Goal: Information Seeking & Learning: Learn about a topic

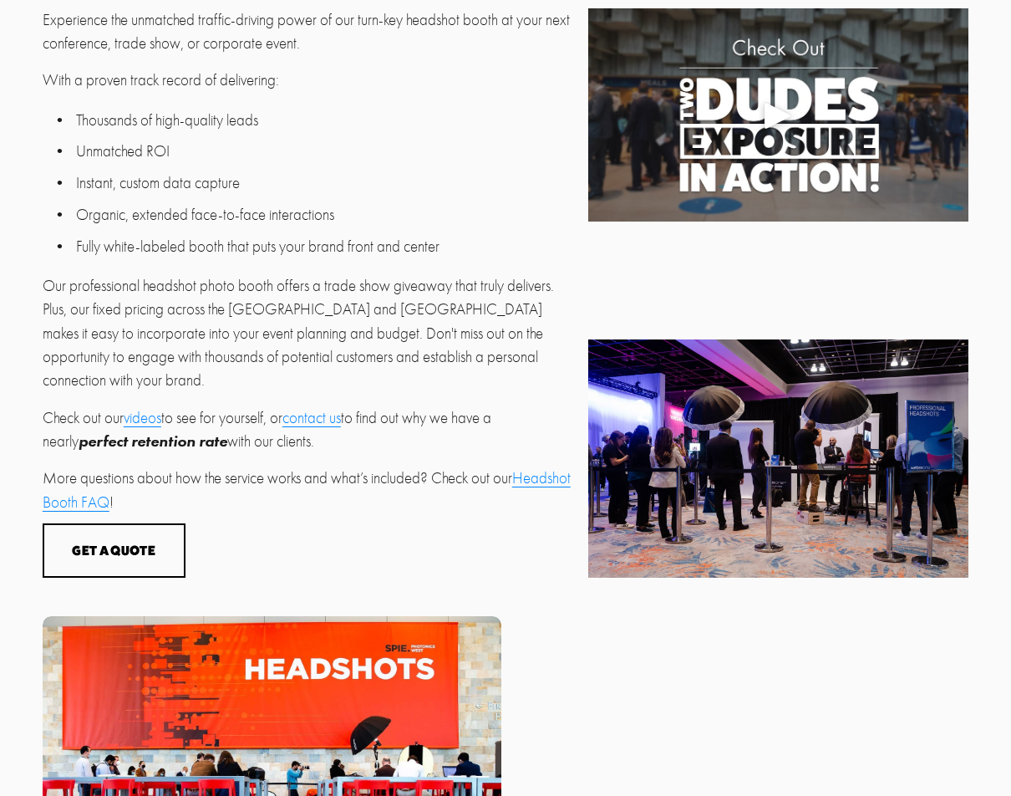
scroll to position [552, 0]
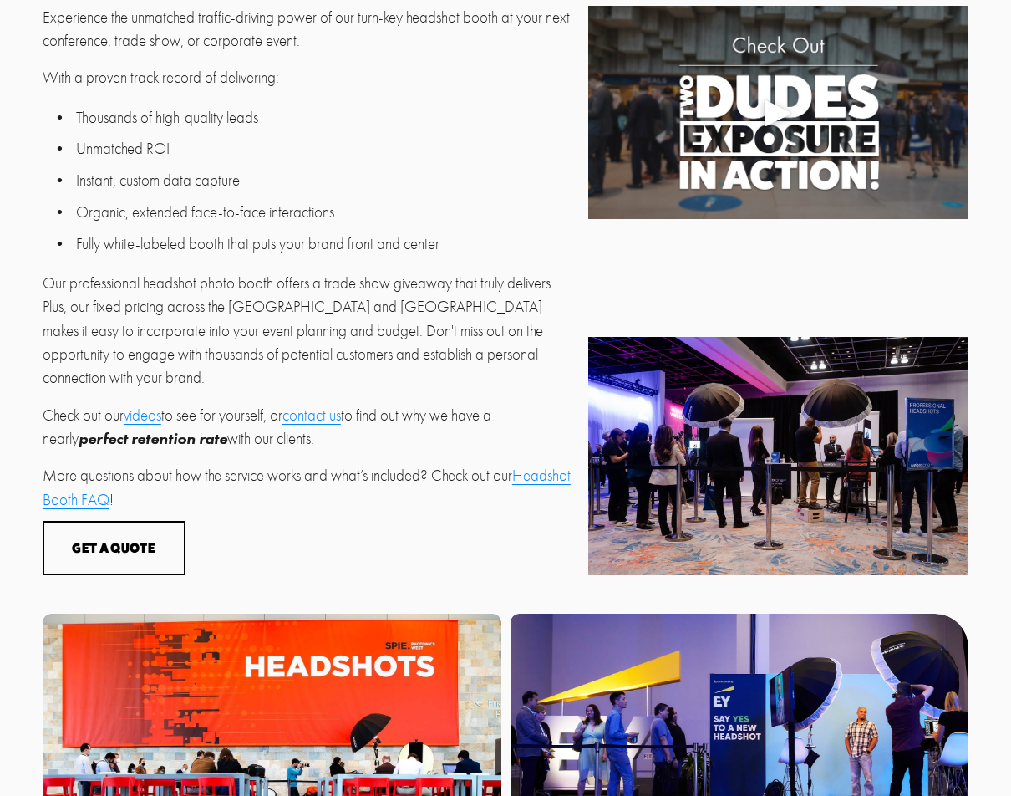
click at [760, 424] on div at bounding box center [778, 456] width 380 height 238
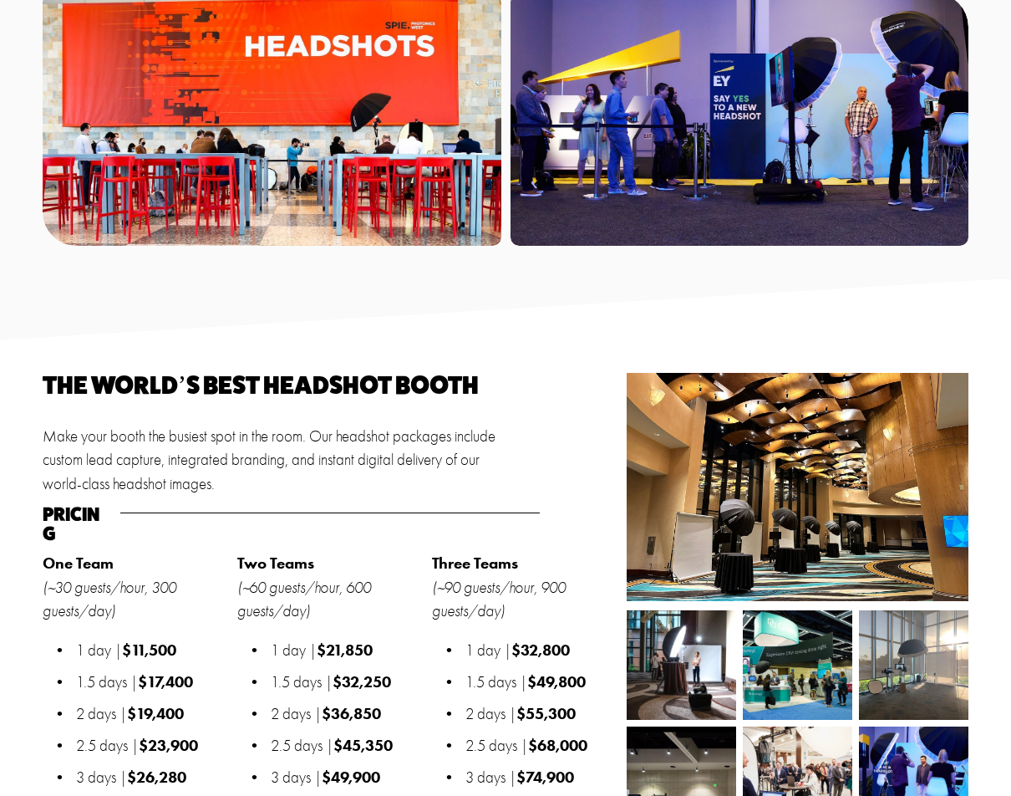
scroll to position [1177, 0]
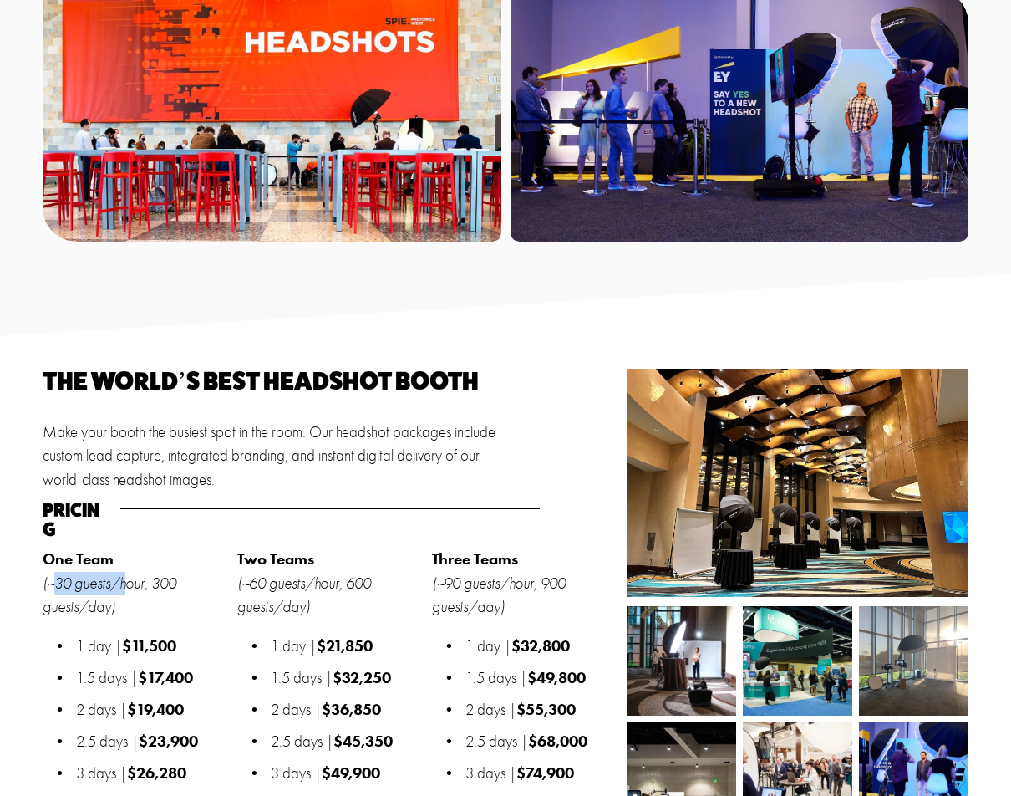
drag, startPoint x: 53, startPoint y: 557, endPoint x: 128, endPoint y: 560, distance: 75.2
click at [128, 574] on em "(~30 guests/hour, 300 guests/day)" at bounding box center [111, 595] width 137 height 42
click at [124, 584] on p "One Team (~30 guests/hour, 300 guests/day)" at bounding box center [136, 582] width 186 height 71
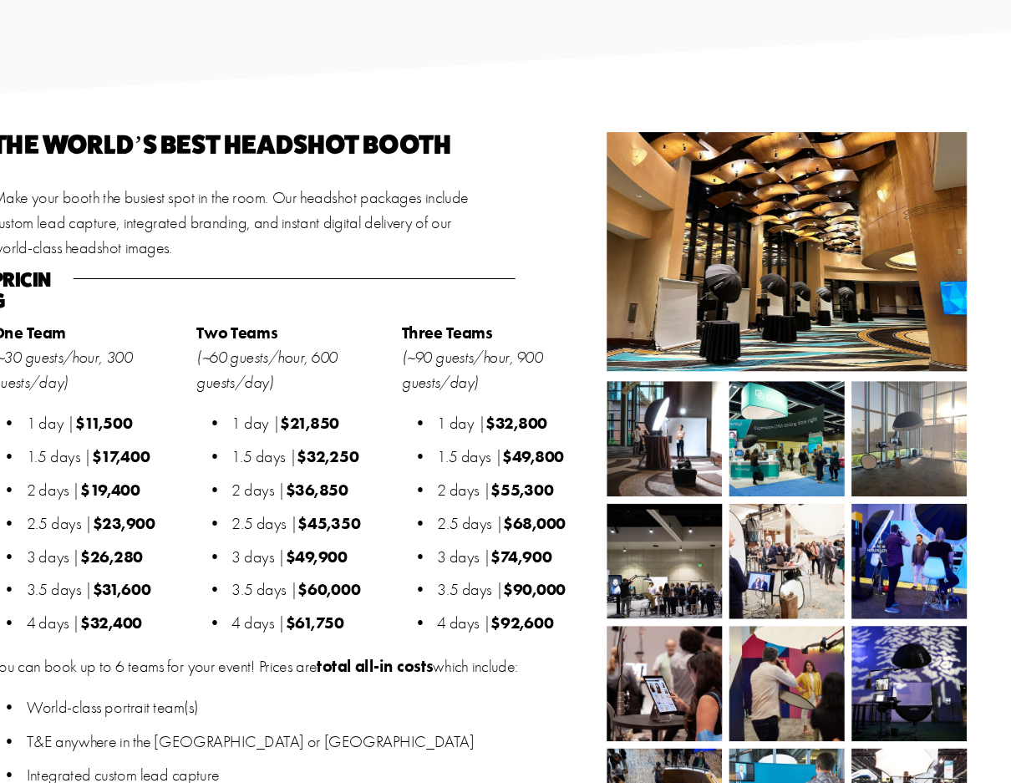
scroll to position [1380, 0]
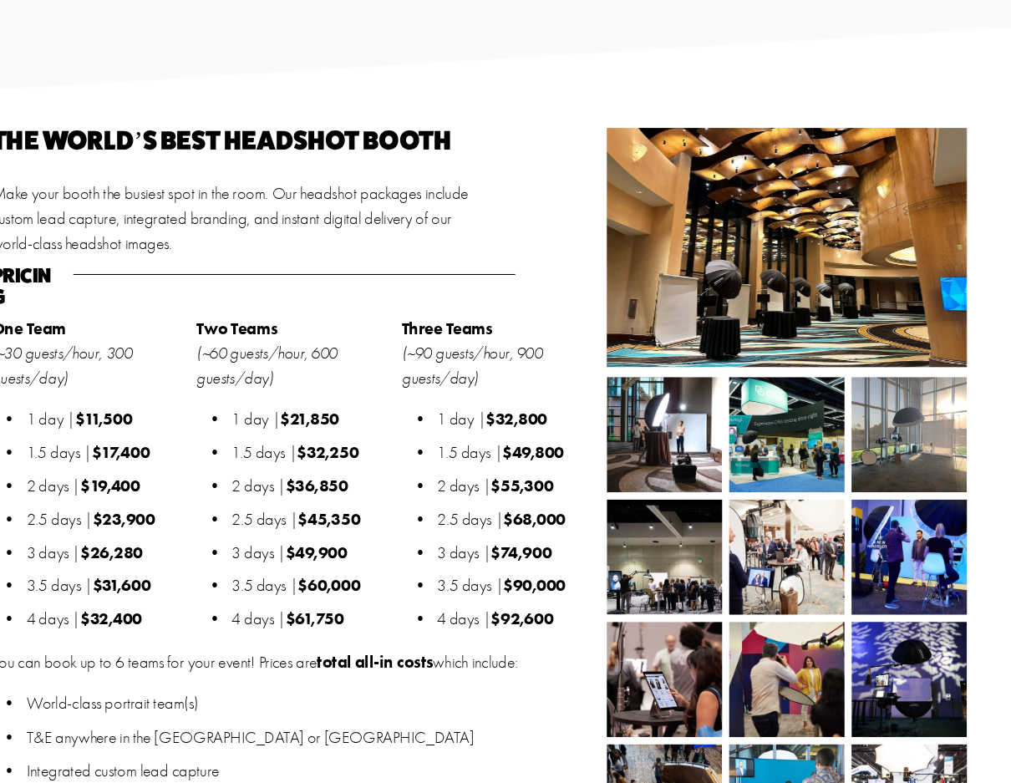
click at [633, 401] on img at bounding box center [681, 452] width 109 height 109
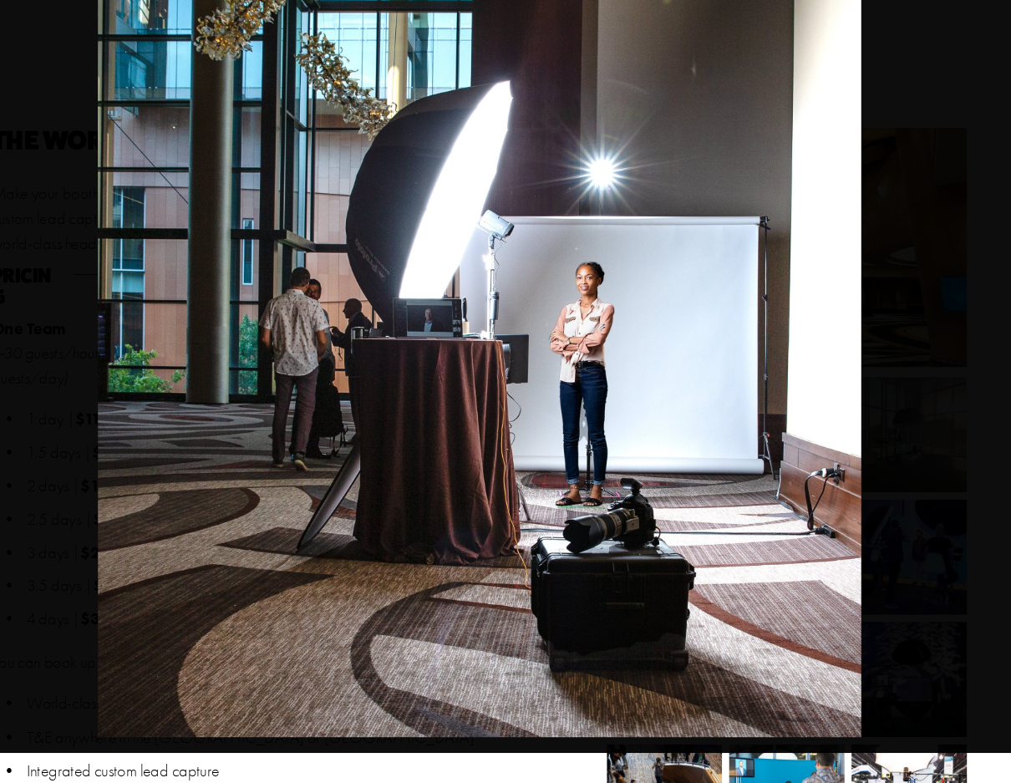
scroll to position [1035, 0]
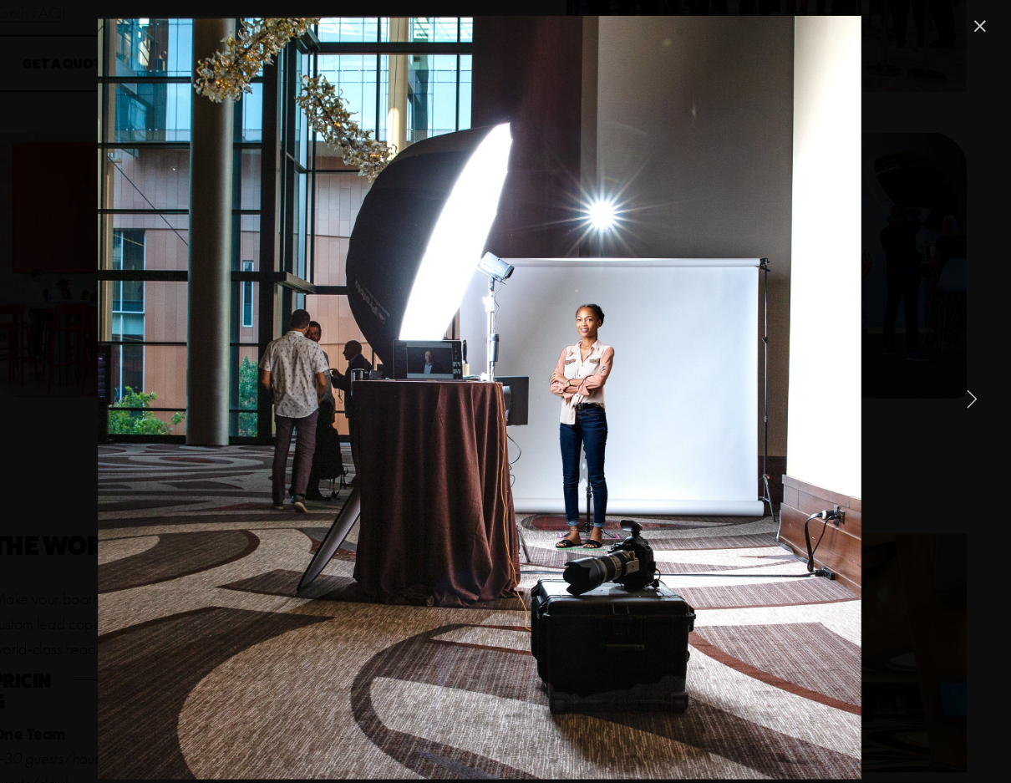
click at [954, 375] on link "Next Item" at bounding box center [972, 377] width 37 height 37
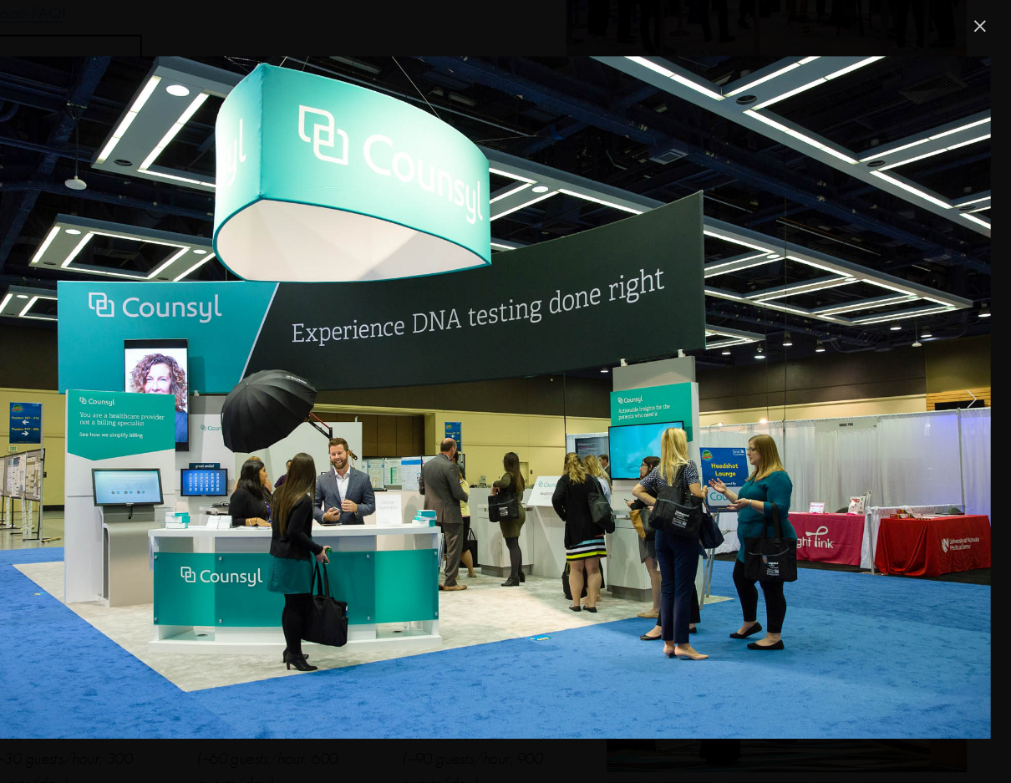
click at [954, 375] on link "Next Item" at bounding box center [972, 377] width 37 height 37
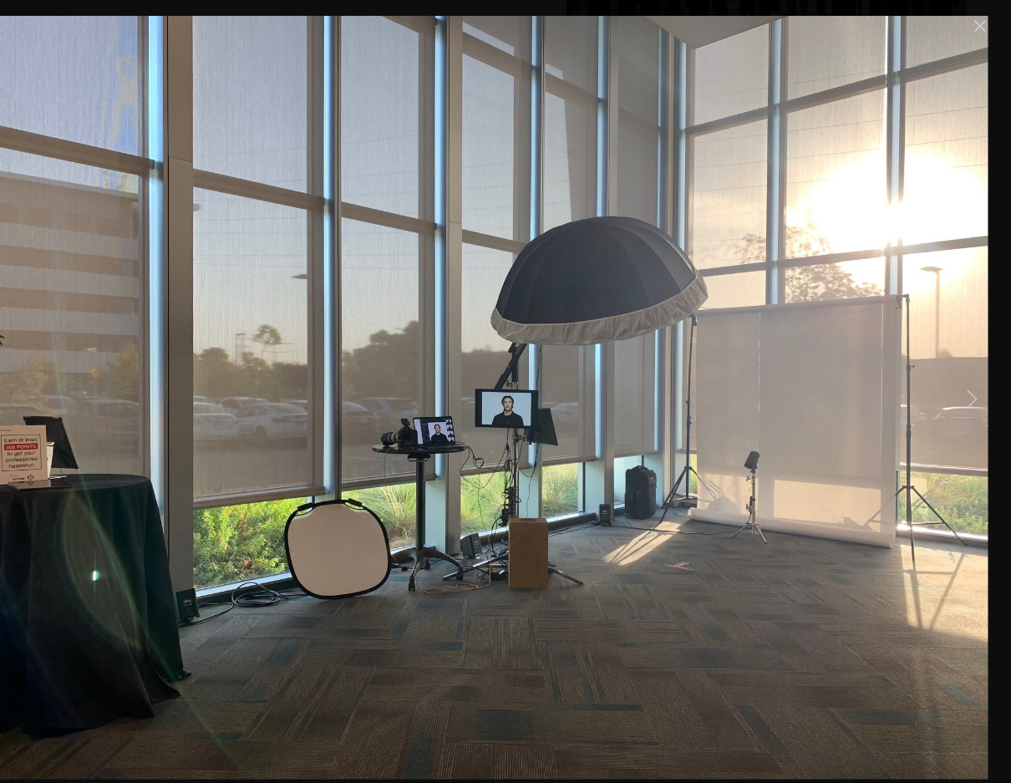
click at [954, 375] on link "Next Item" at bounding box center [972, 377] width 37 height 37
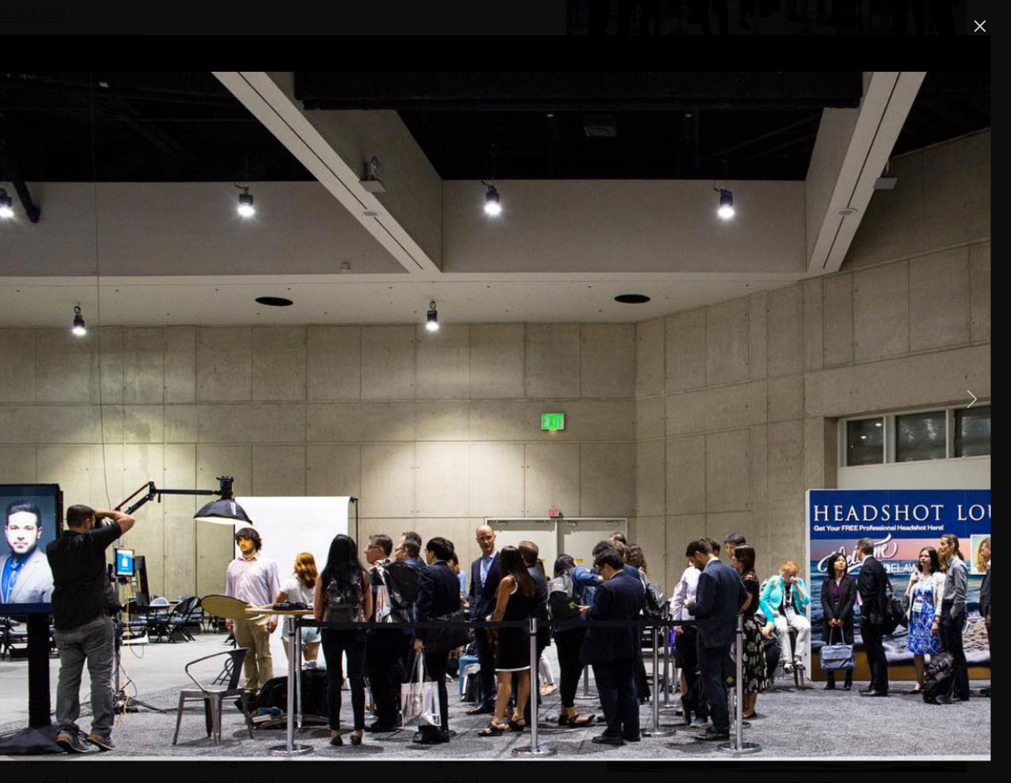
click at [954, 375] on link "Next Item" at bounding box center [972, 377] width 37 height 37
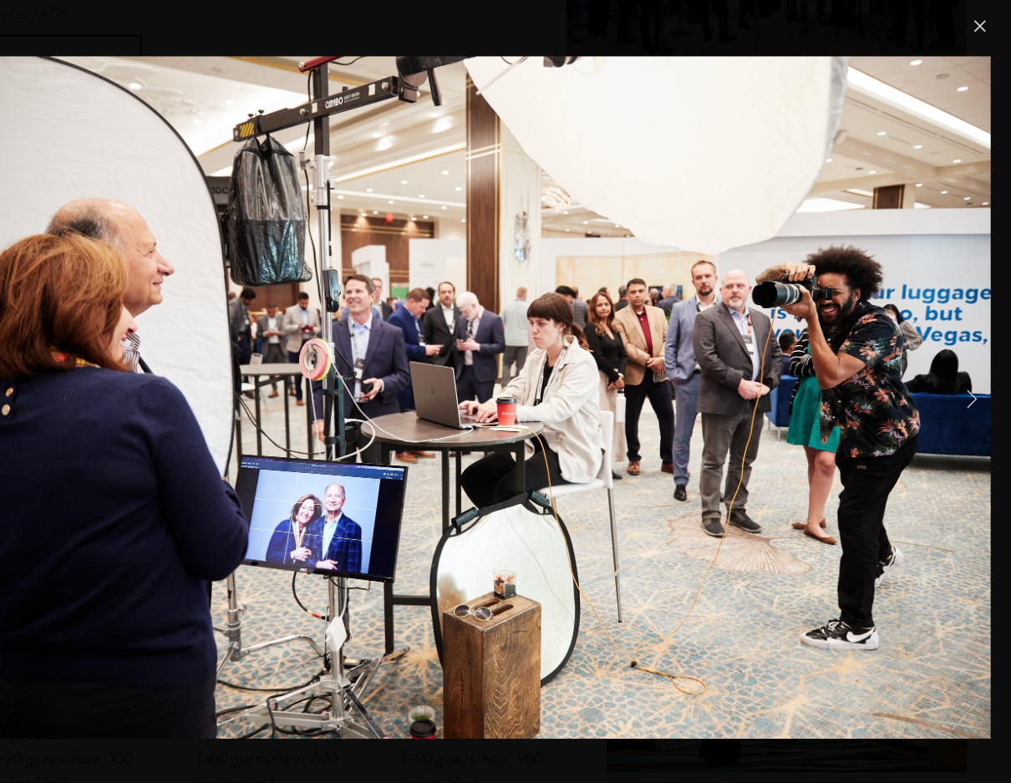
click at [954, 375] on link "Next Item" at bounding box center [972, 377] width 37 height 37
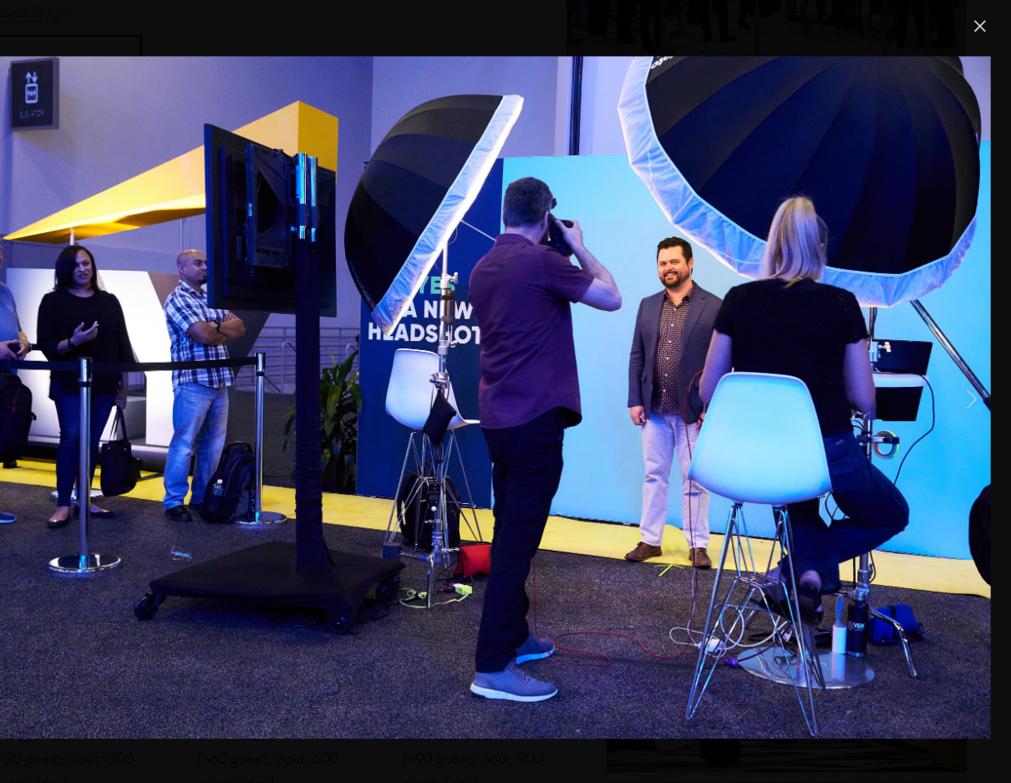
click at [954, 374] on link "Next Item" at bounding box center [972, 377] width 37 height 37
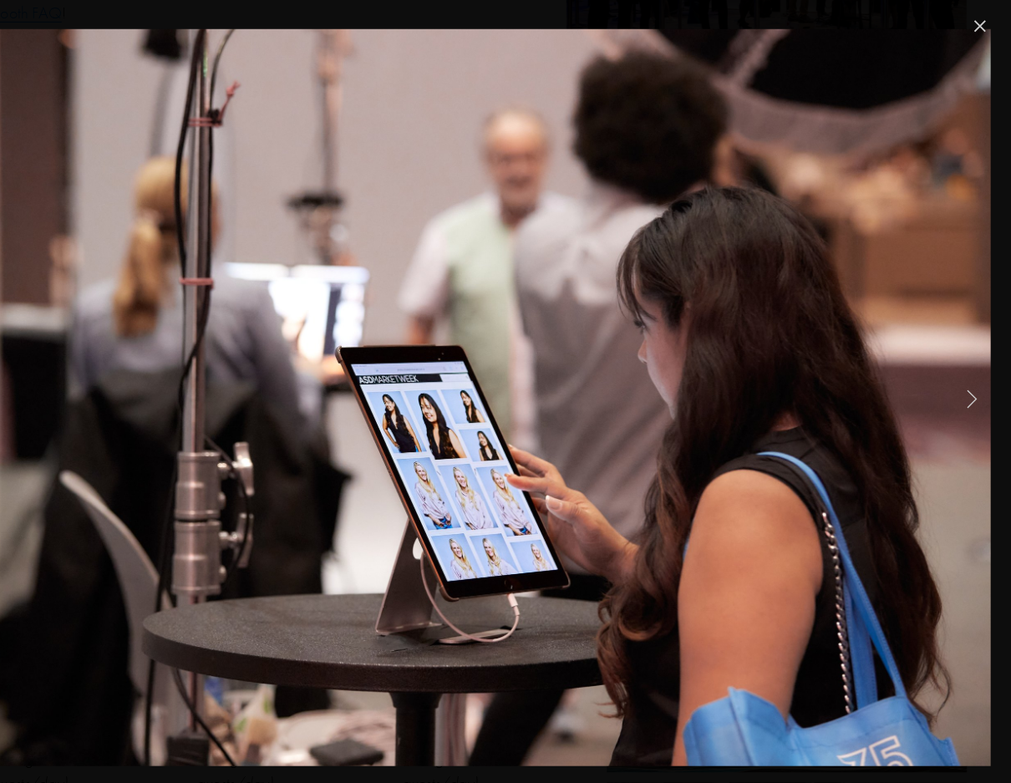
click at [954, 374] on link "Next Item" at bounding box center [972, 377] width 37 height 37
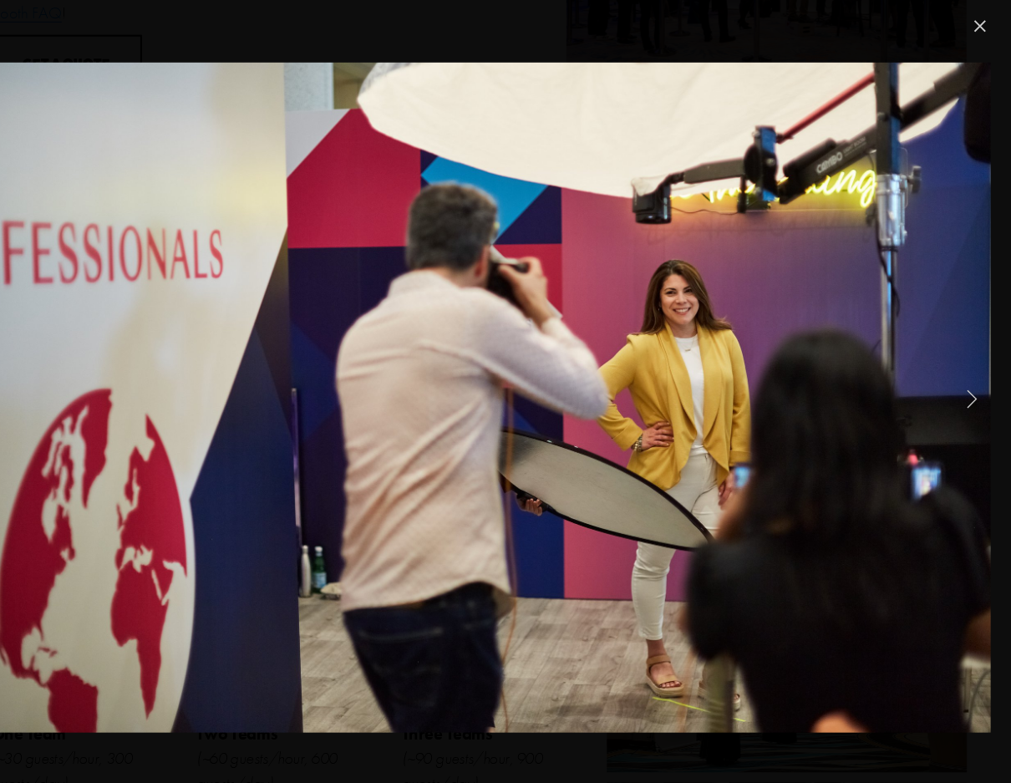
click at [954, 374] on link "Next Item" at bounding box center [972, 377] width 37 height 37
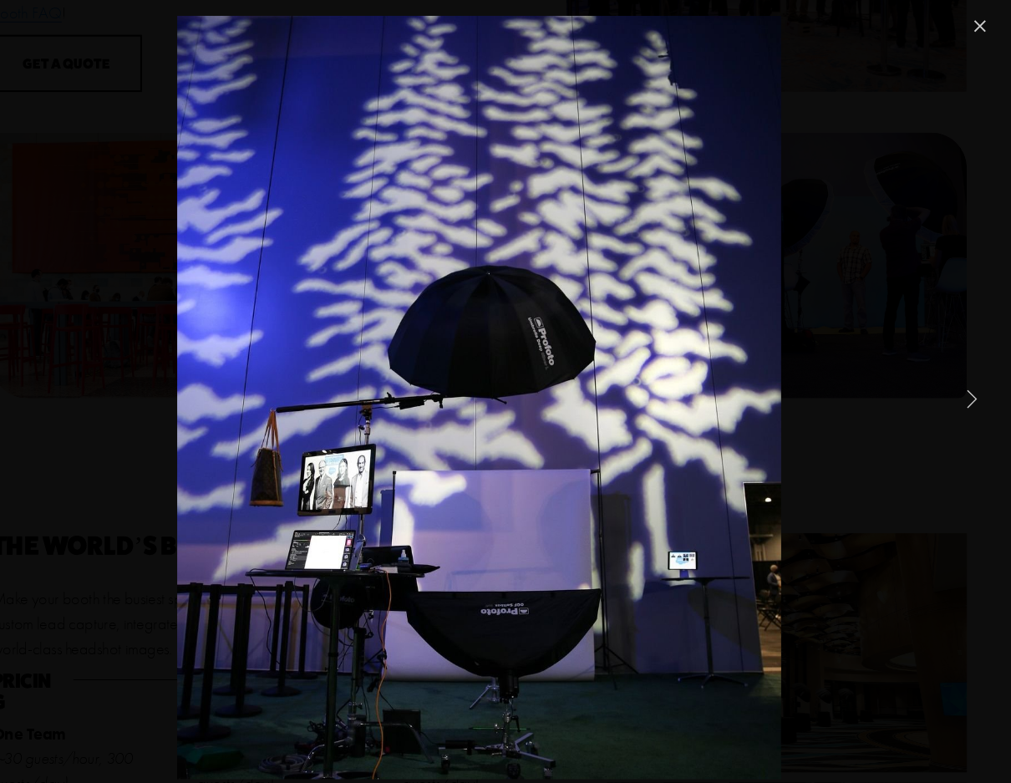
click at [954, 374] on link "Next Item" at bounding box center [972, 377] width 37 height 37
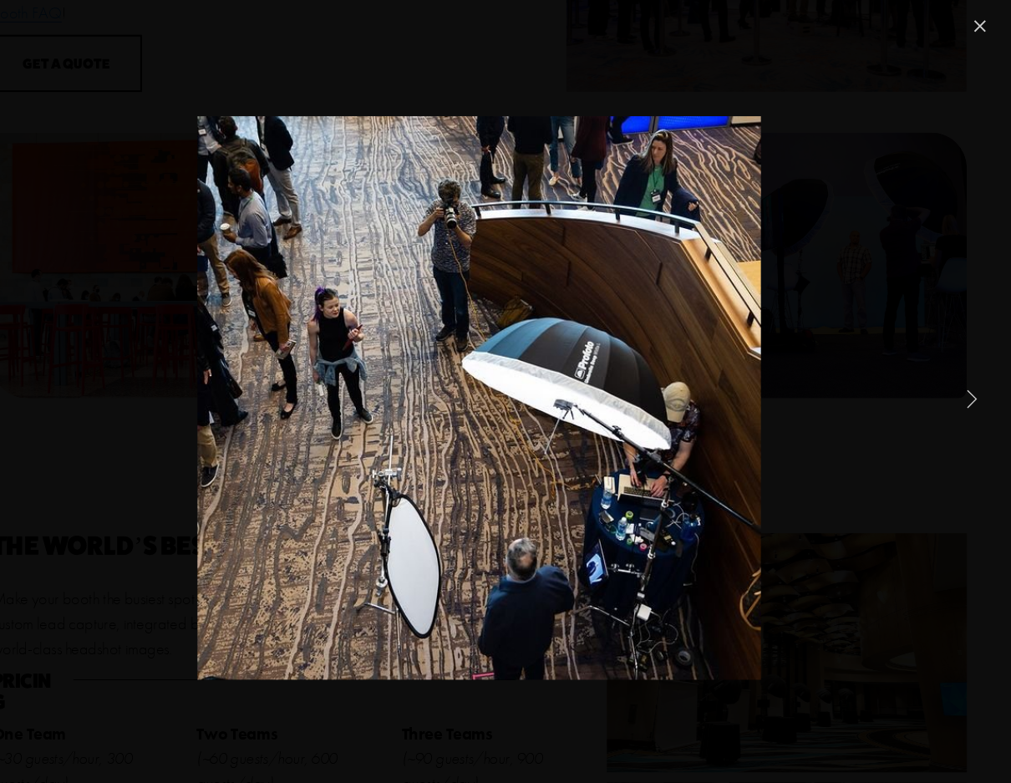
click at [954, 374] on link "Next Item" at bounding box center [972, 377] width 37 height 37
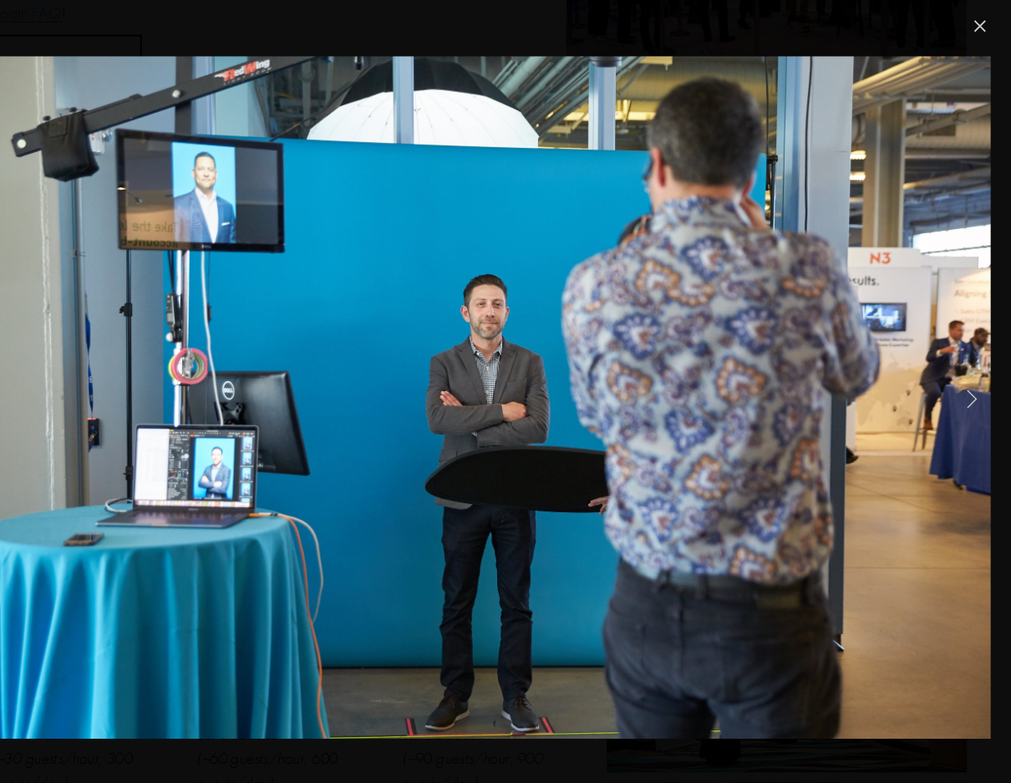
click at [954, 373] on link "Next Item" at bounding box center [972, 377] width 37 height 37
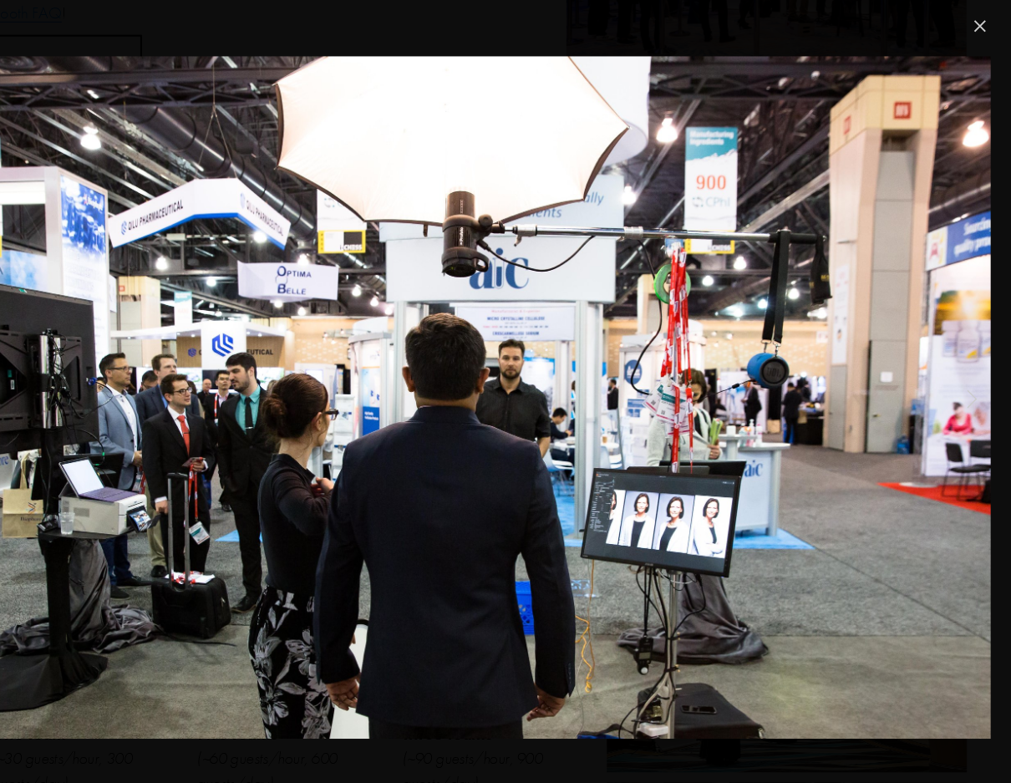
click at [954, 373] on link "Next Item" at bounding box center [972, 377] width 37 height 37
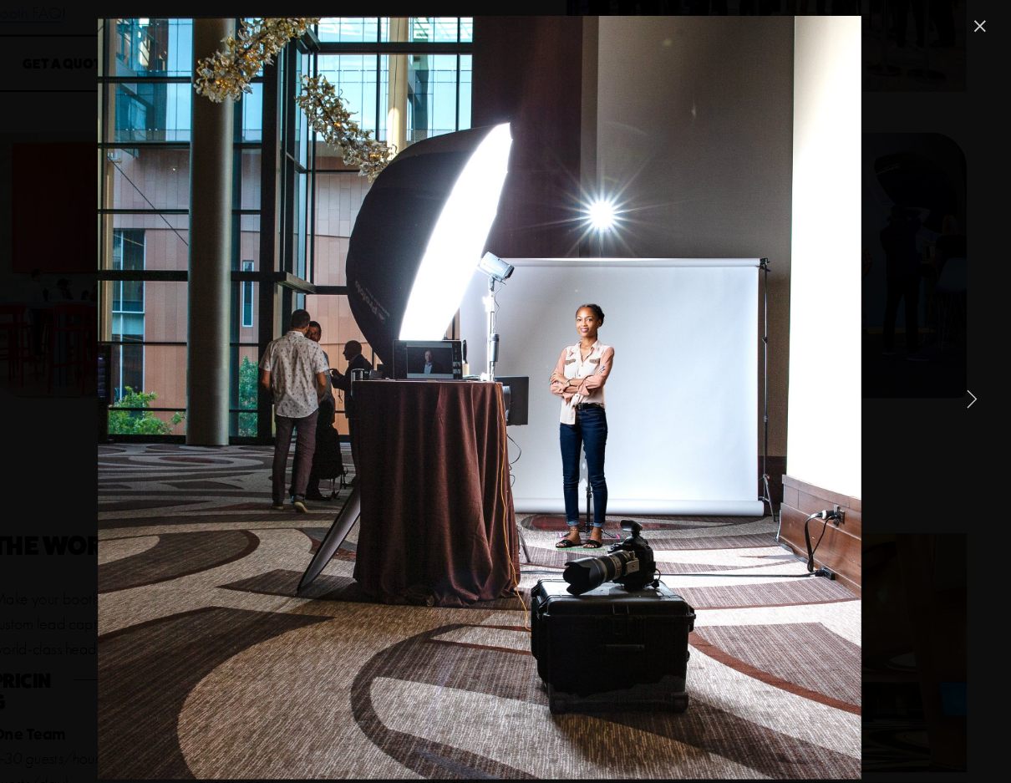
click at [954, 373] on link "Next Item" at bounding box center [972, 377] width 37 height 37
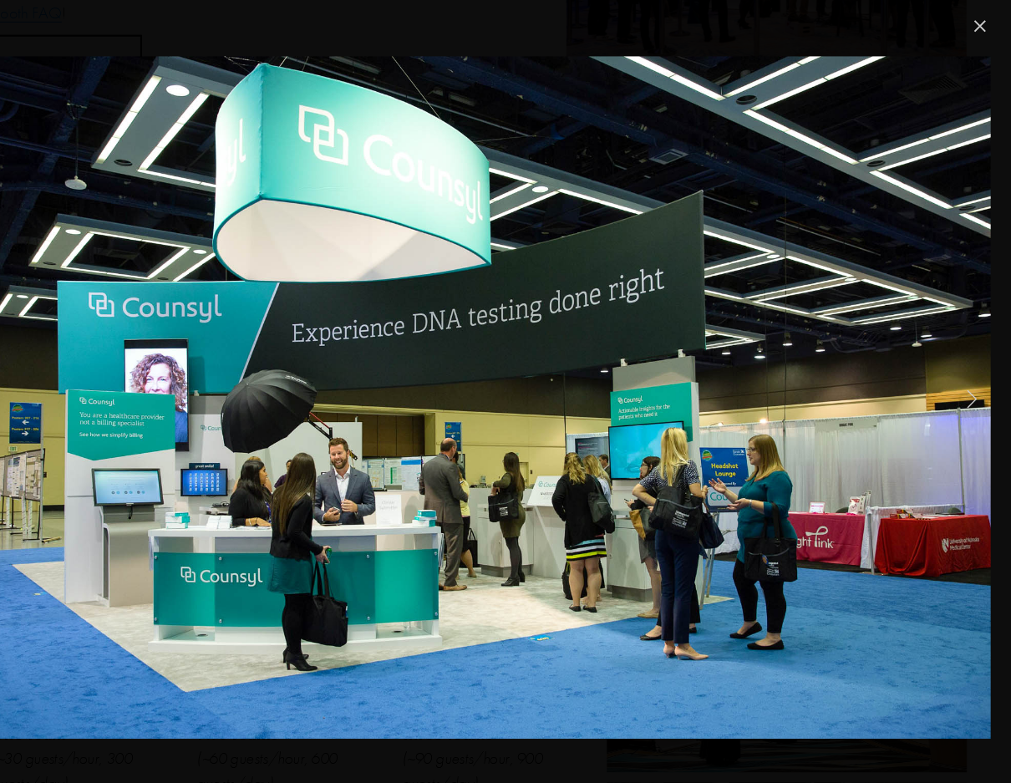
click at [954, 373] on link "Next Item" at bounding box center [972, 377] width 37 height 37
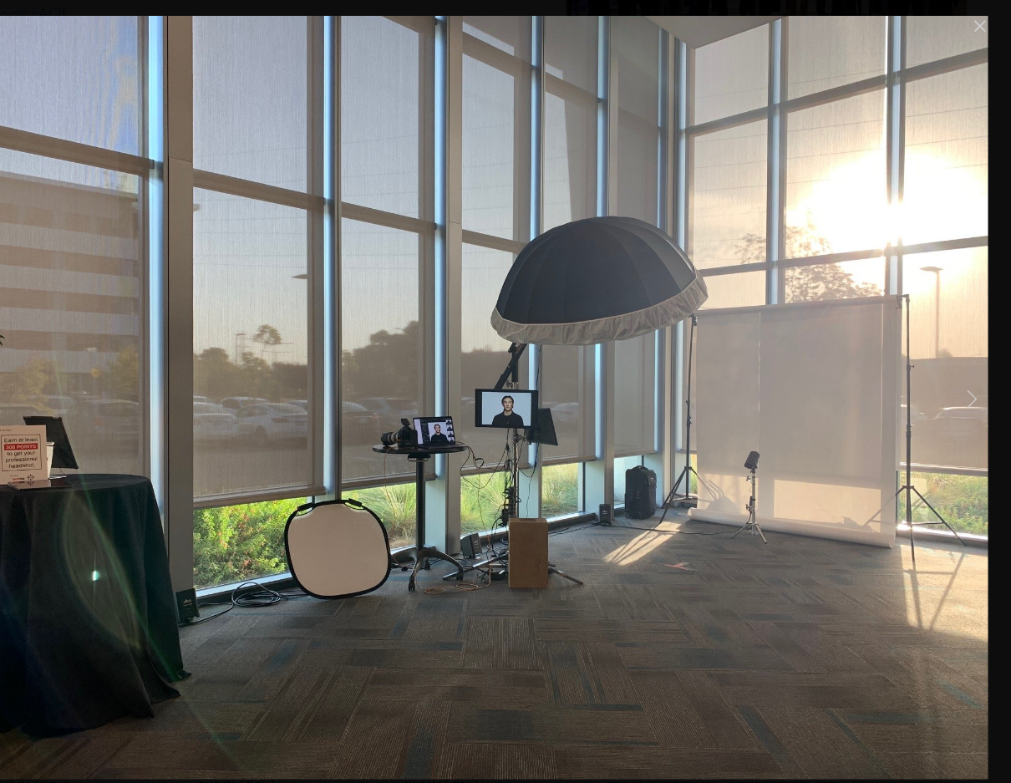
click at [954, 373] on link "Next Item" at bounding box center [972, 377] width 37 height 37
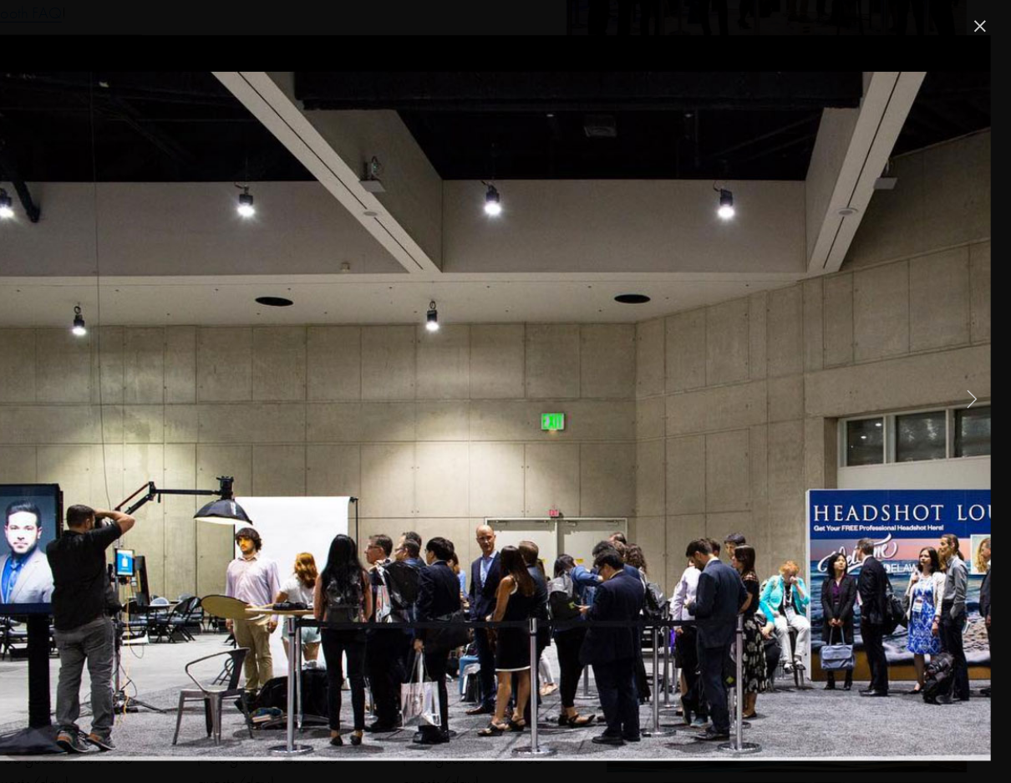
click at [954, 373] on link "Next Item" at bounding box center [972, 377] width 37 height 37
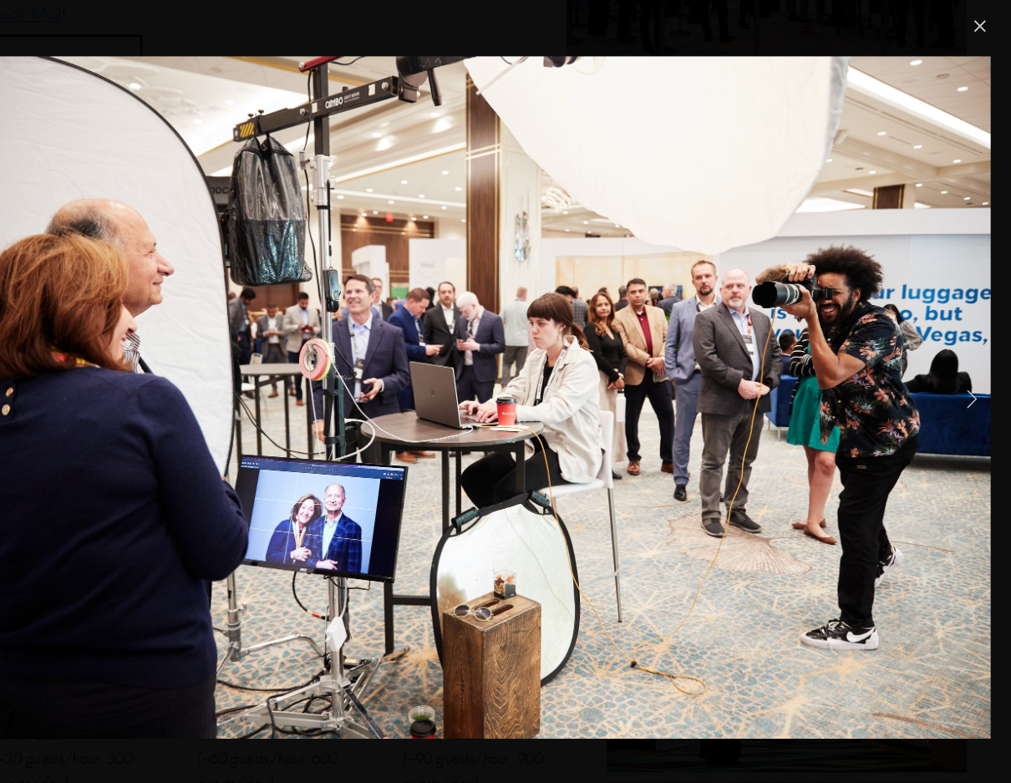
click at [954, 373] on link "Next Item" at bounding box center [972, 377] width 37 height 37
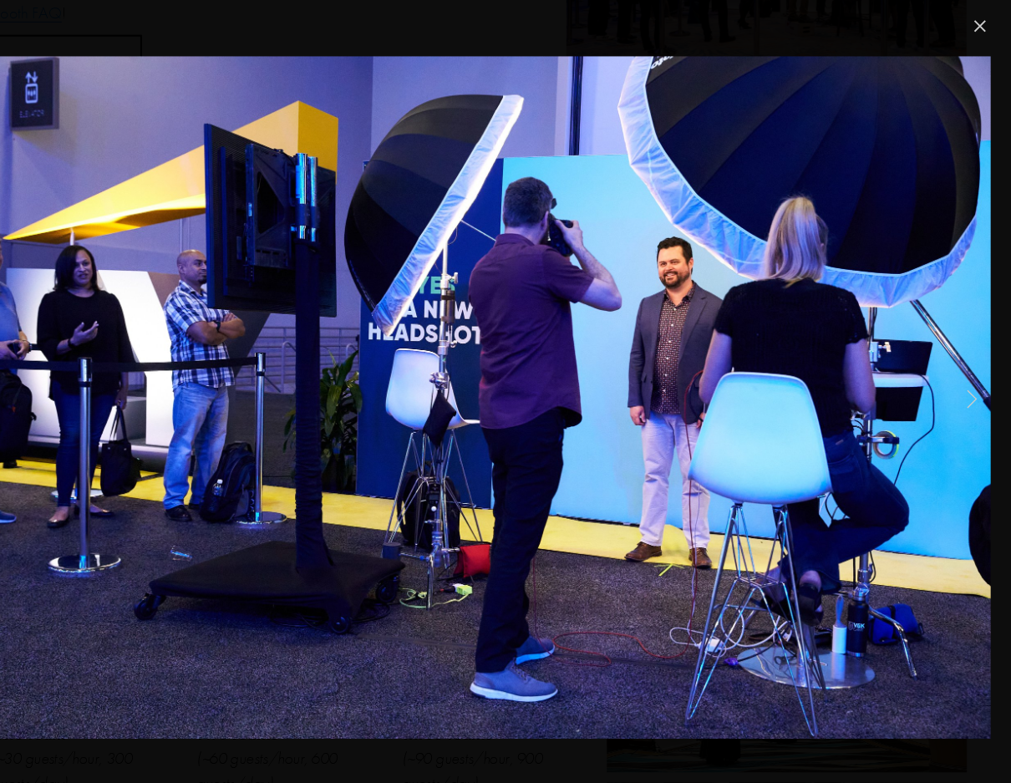
click at [954, 373] on link "Next Item" at bounding box center [972, 377] width 37 height 37
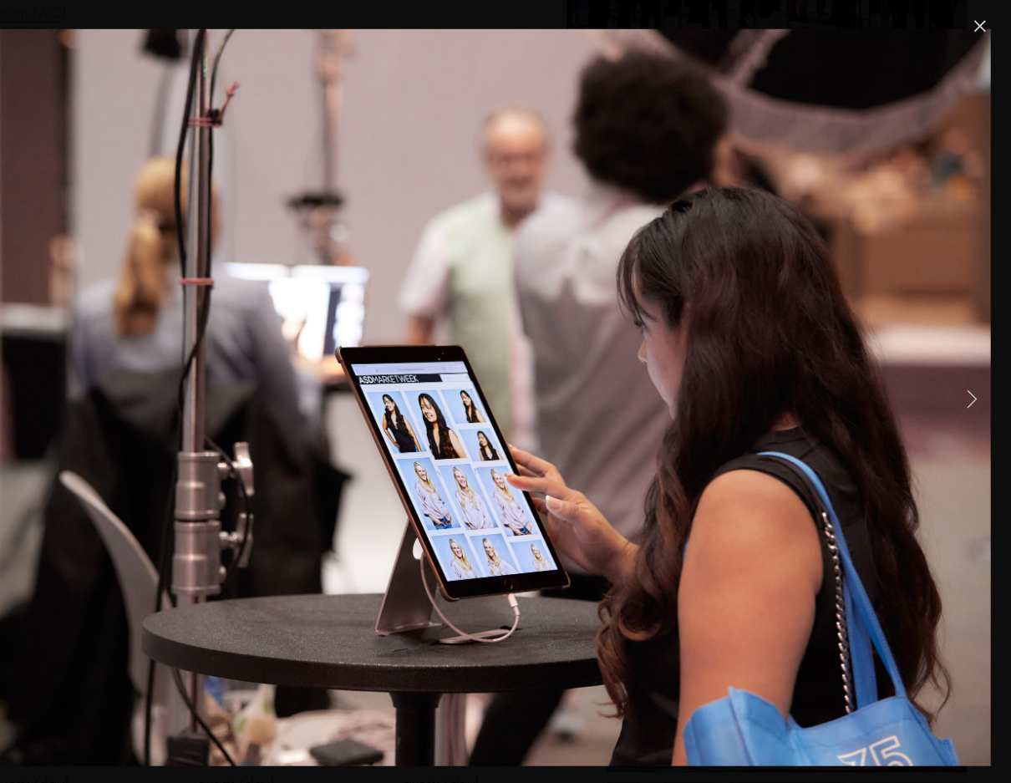
click at [954, 373] on link "Next Item" at bounding box center [972, 377] width 37 height 37
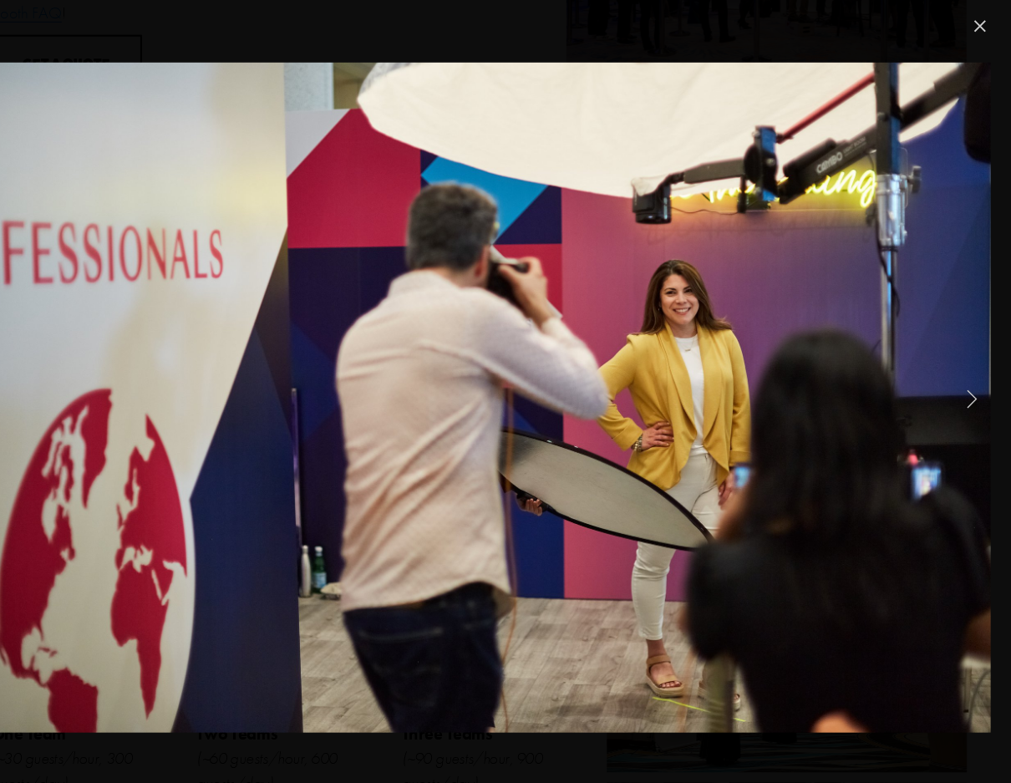
click at [954, 373] on link "Next Item" at bounding box center [972, 377] width 37 height 37
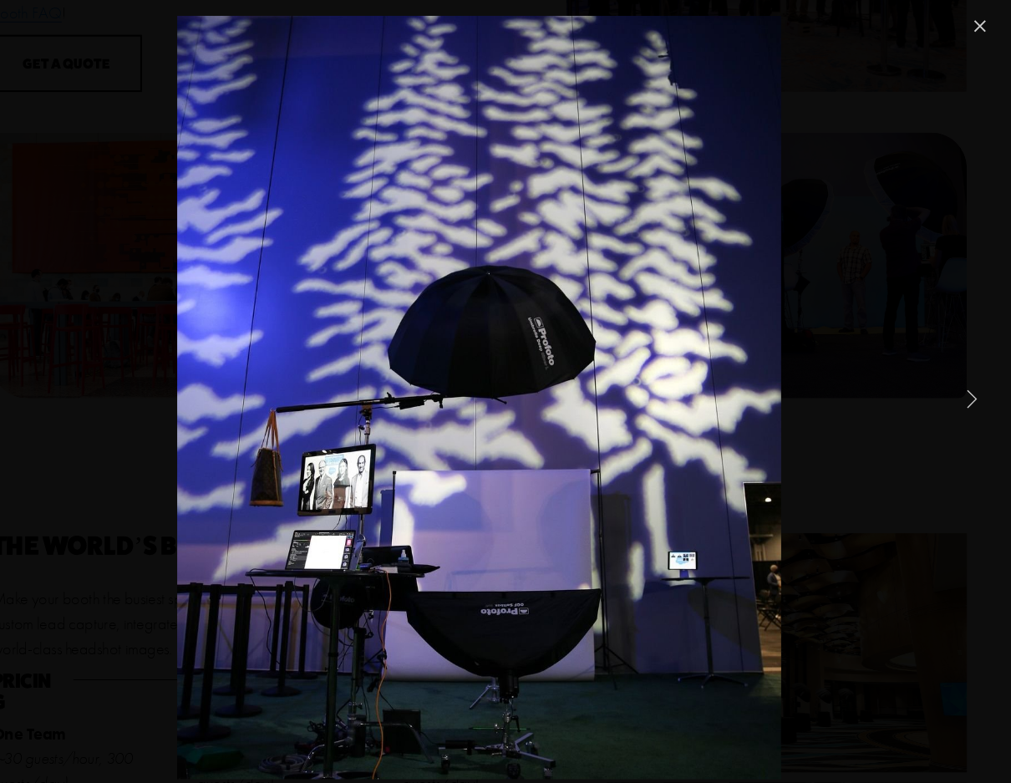
click at [954, 373] on link "Next Item" at bounding box center [972, 377] width 37 height 37
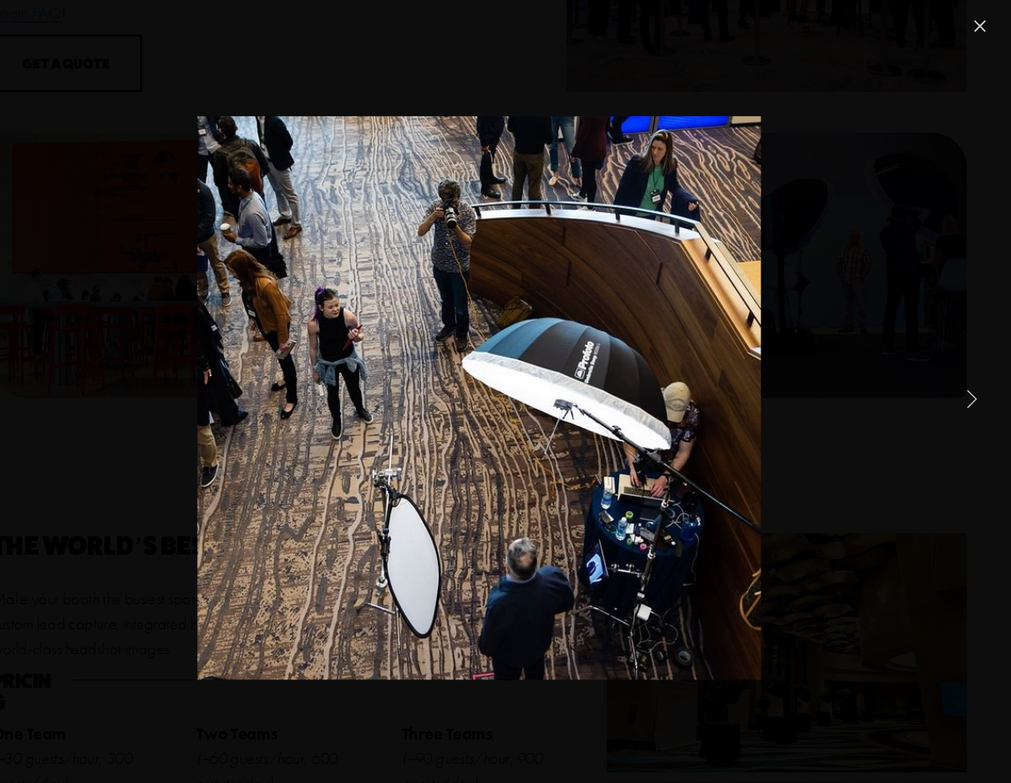
click at [954, 375] on link "Next Item" at bounding box center [972, 377] width 37 height 37
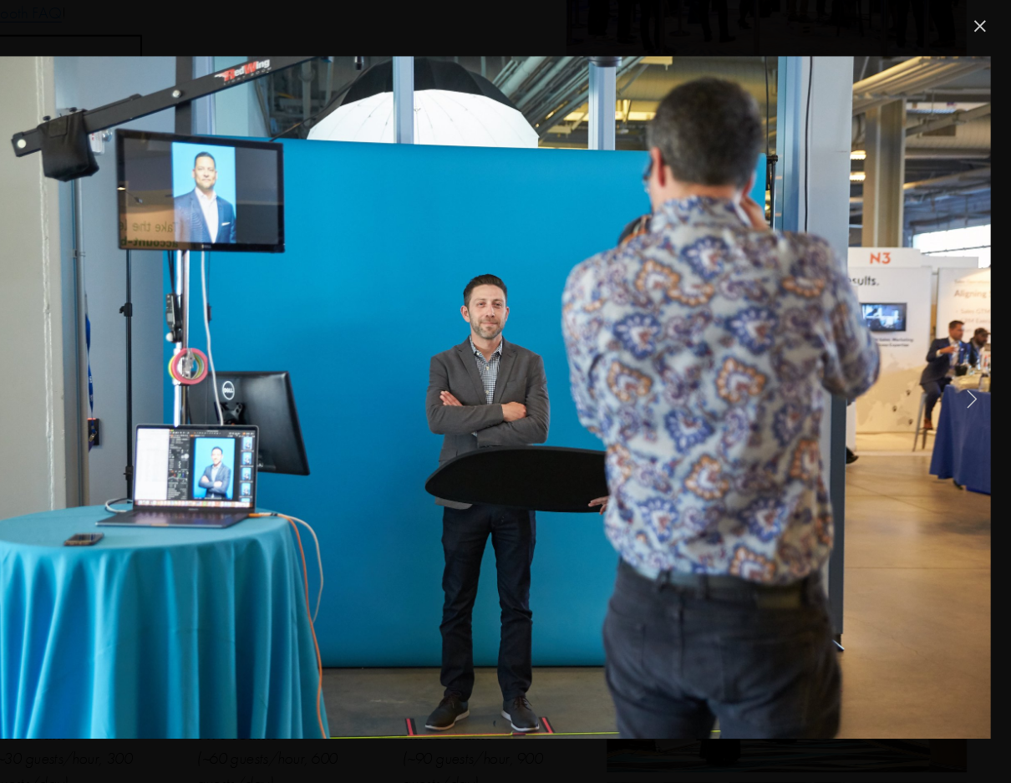
click at [954, 375] on link "Next Item" at bounding box center [972, 377] width 37 height 37
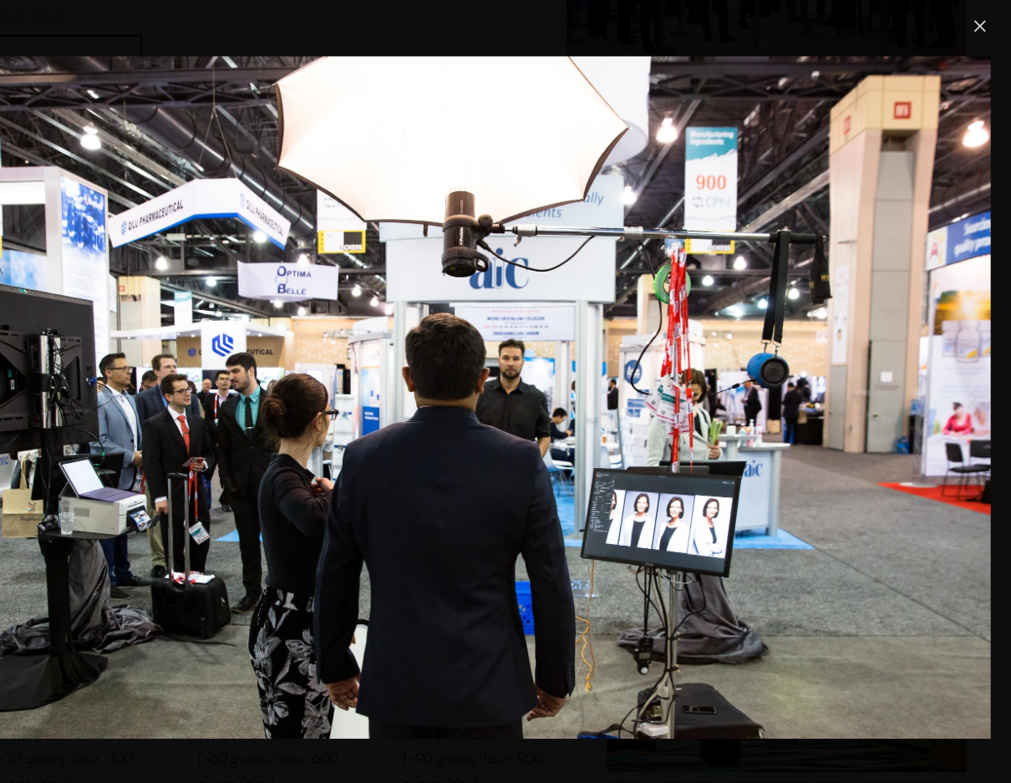
click at [954, 375] on link "Next Item" at bounding box center [972, 377] width 37 height 37
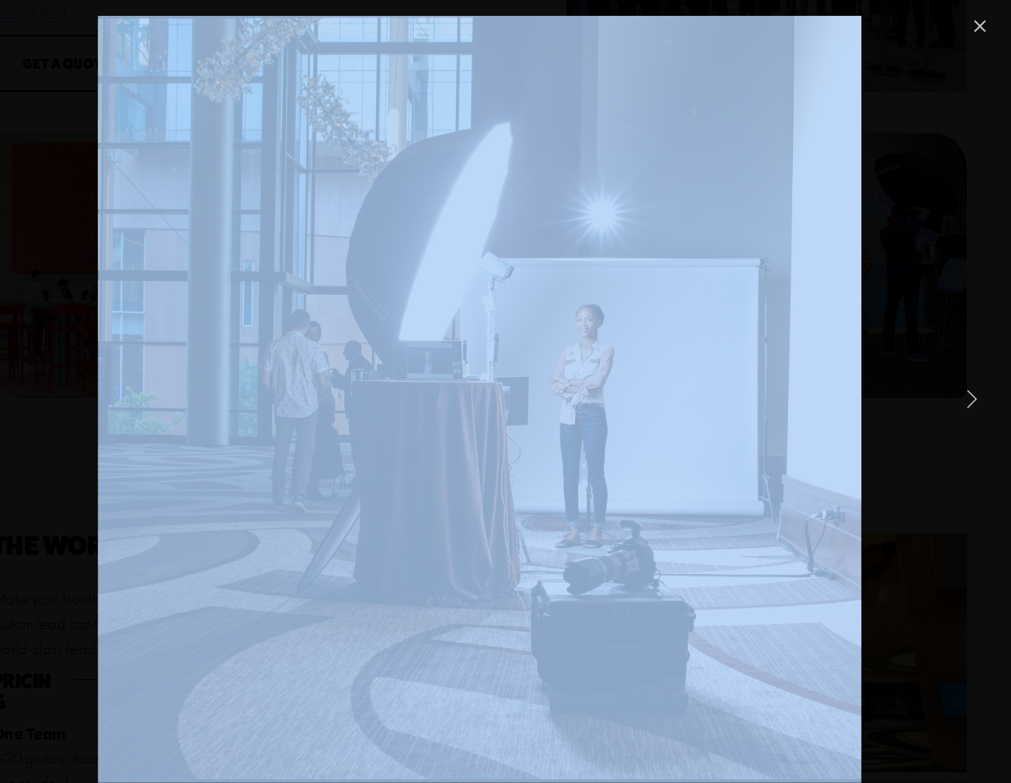
click at [954, 375] on link "Next Item" at bounding box center [972, 377] width 37 height 37
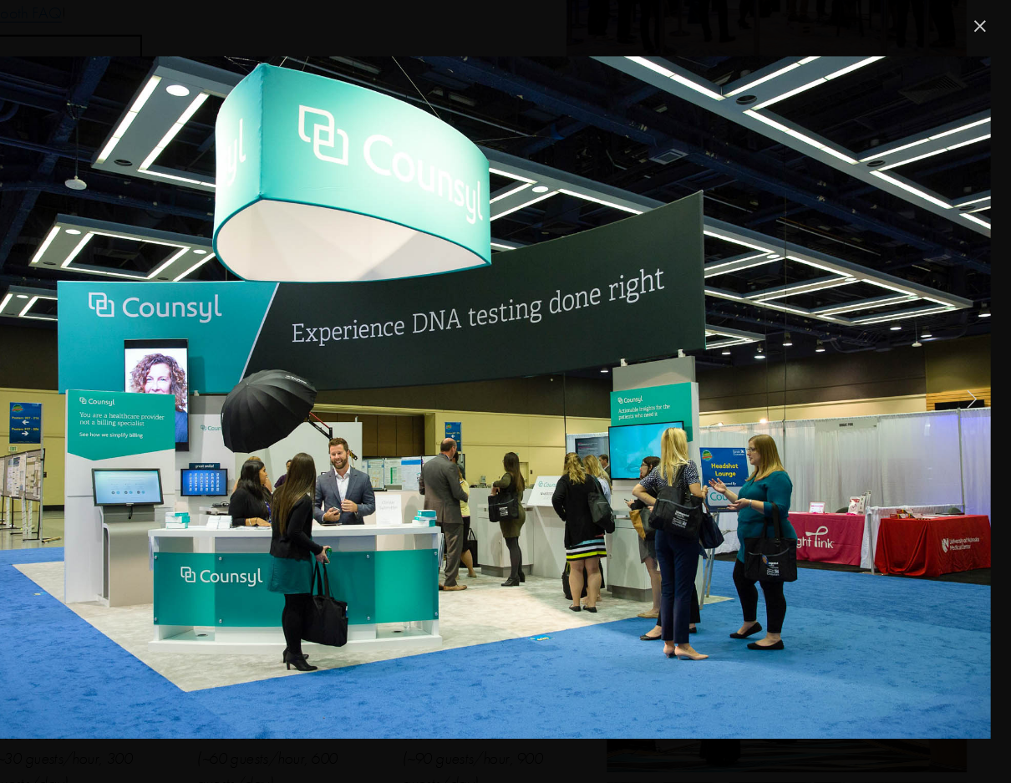
click at [954, 375] on link "Next Item" at bounding box center [972, 377] width 37 height 37
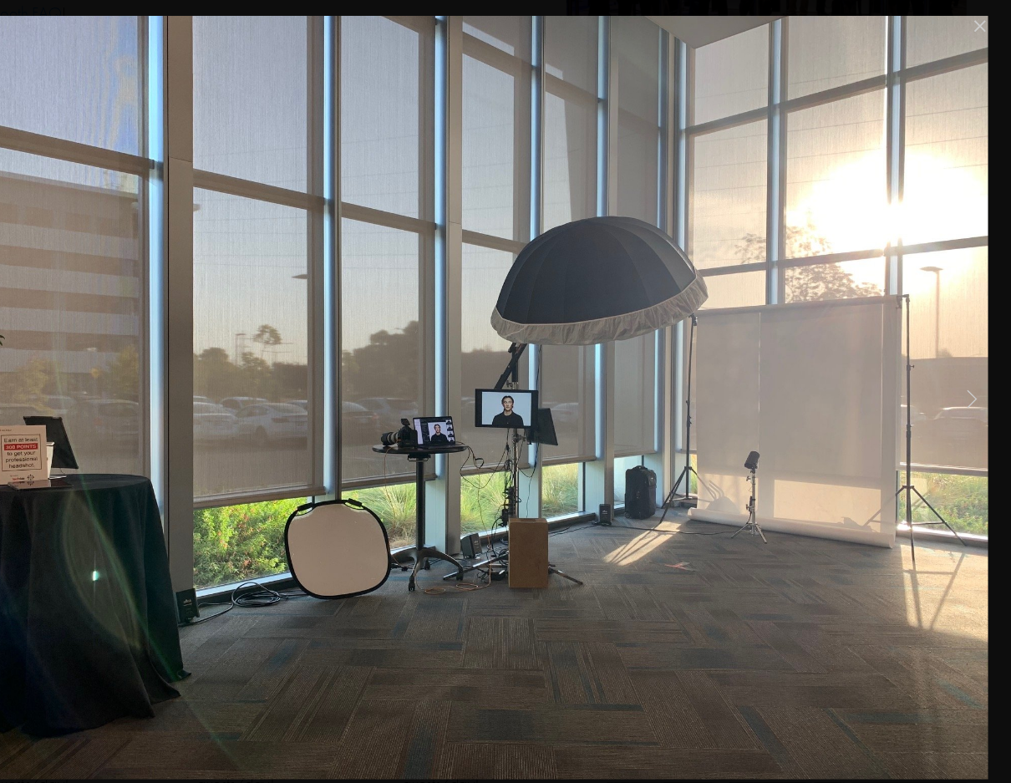
click at [971, 23] on link "Close" at bounding box center [981, 25] width 20 height 20
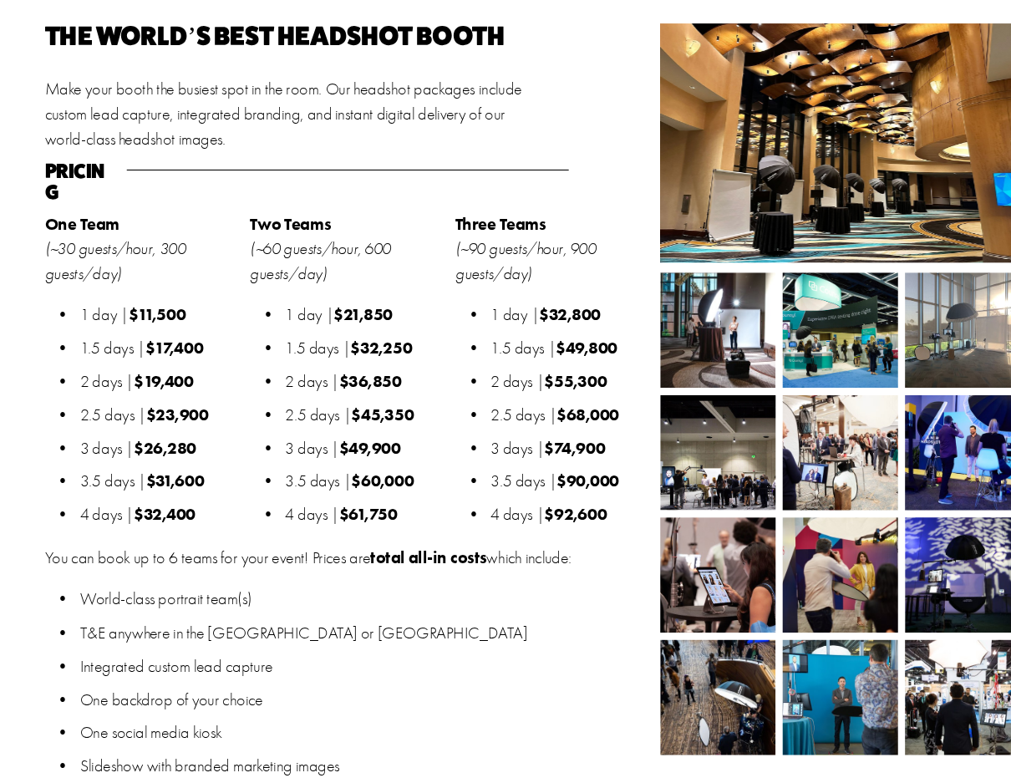
scroll to position [1492, 0]
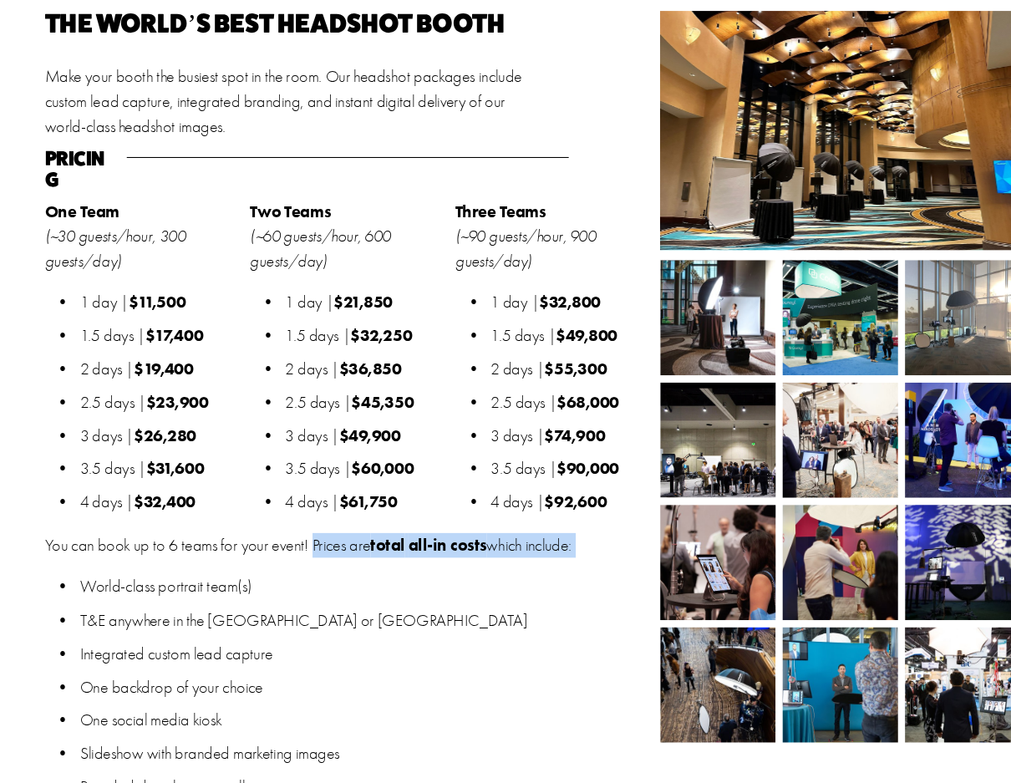
drag, startPoint x: 302, startPoint y: 497, endPoint x: 459, endPoint y: 516, distance: 158.2
click at [459, 546] on div "You can book up to 6 teams for your event! Prices are total all-in costs which …" at bounding box center [331, 672] width 576 height 252
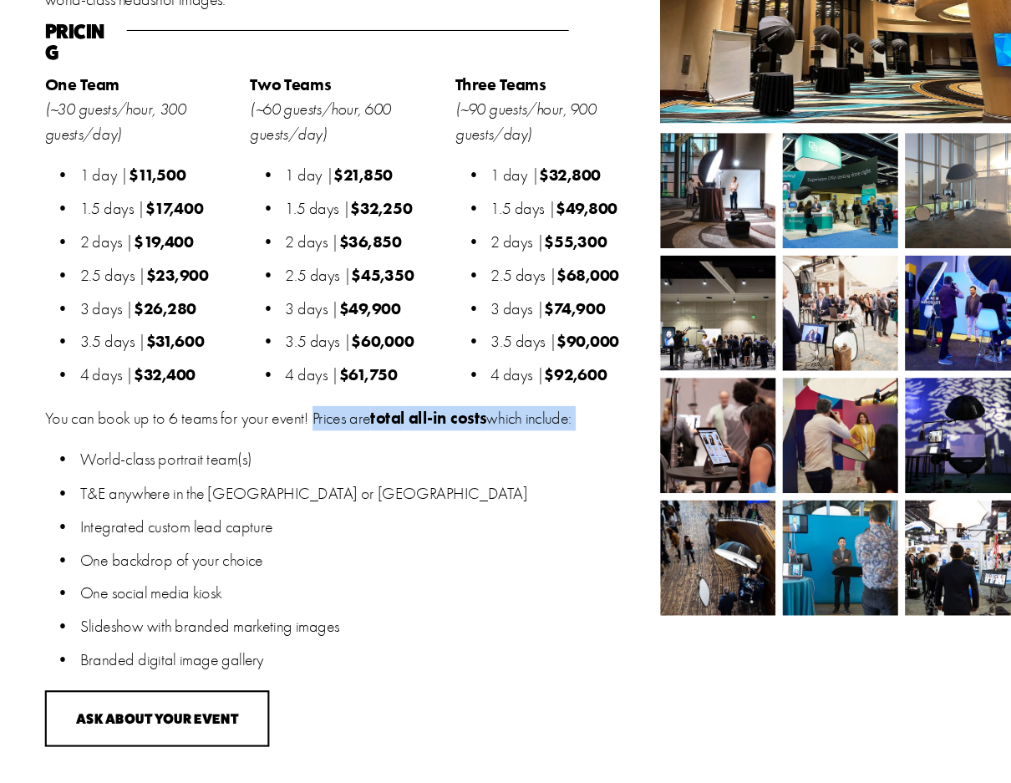
scroll to position [1614, 0]
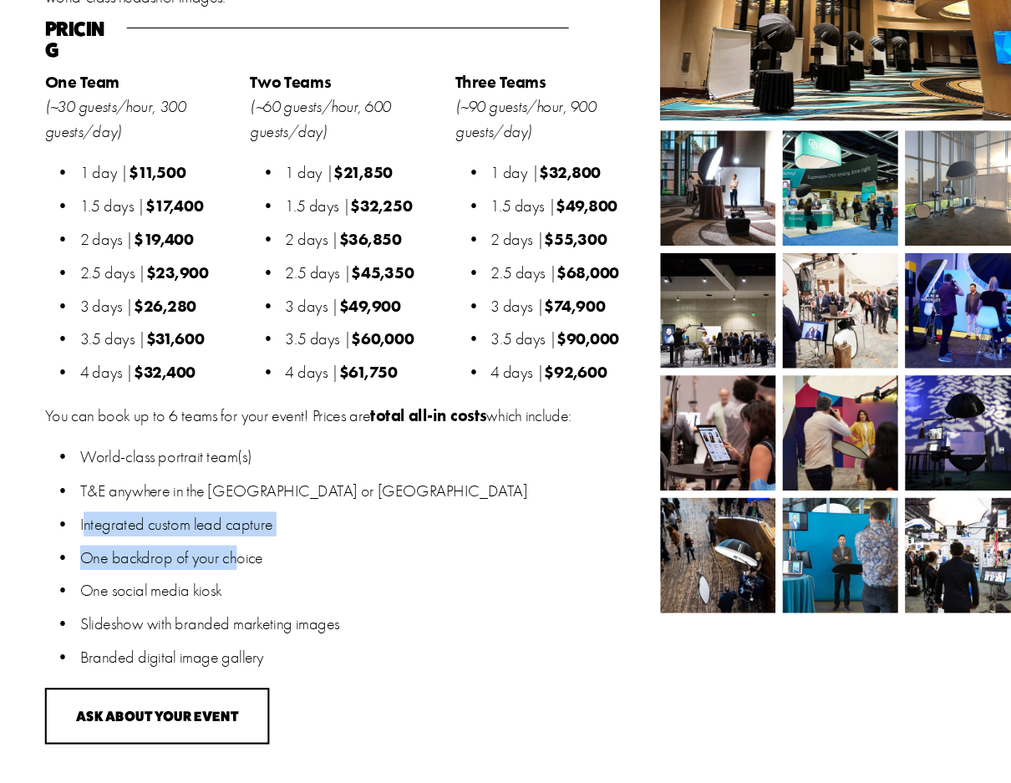
drag, startPoint x: 78, startPoint y: 470, endPoint x: 230, endPoint y: 512, distance: 157.9
click at [230, 512] on ul "World-class portrait team(s) T&E anywhere in the [GEOGRAPHIC_DATA] or [GEOGRAPH…" at bounding box center [331, 568] width 576 height 213
click at [117, 557] on p "One backdrop of your choice" at bounding box center [347, 568] width 542 height 23
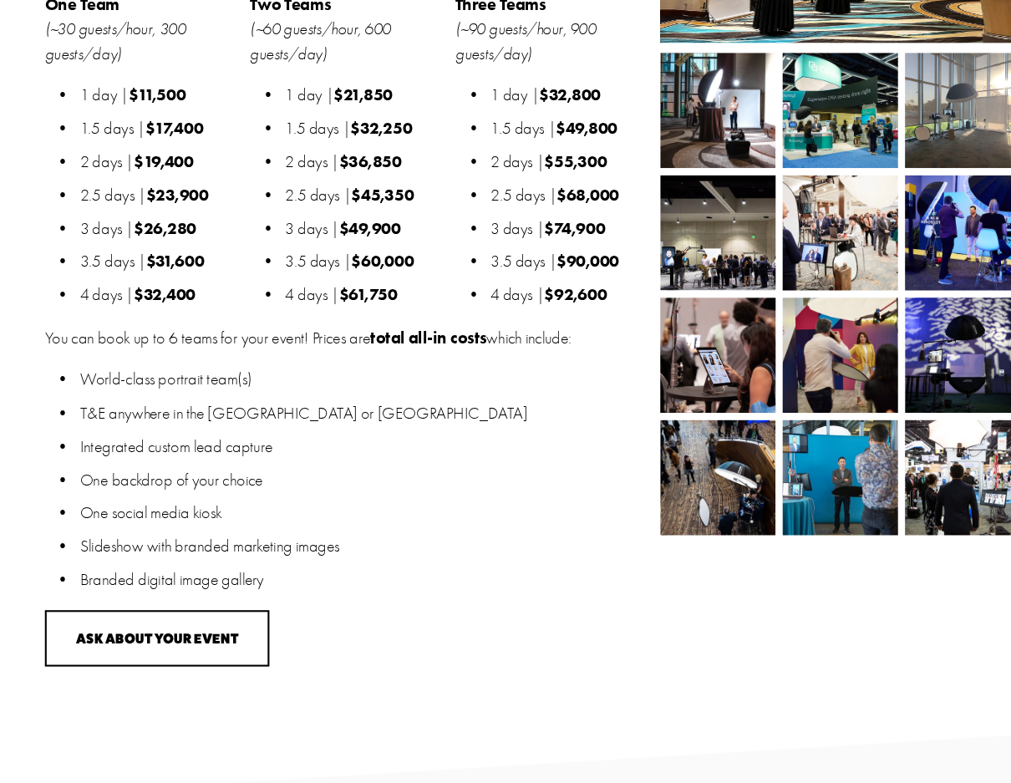
scroll to position [1699, 0]
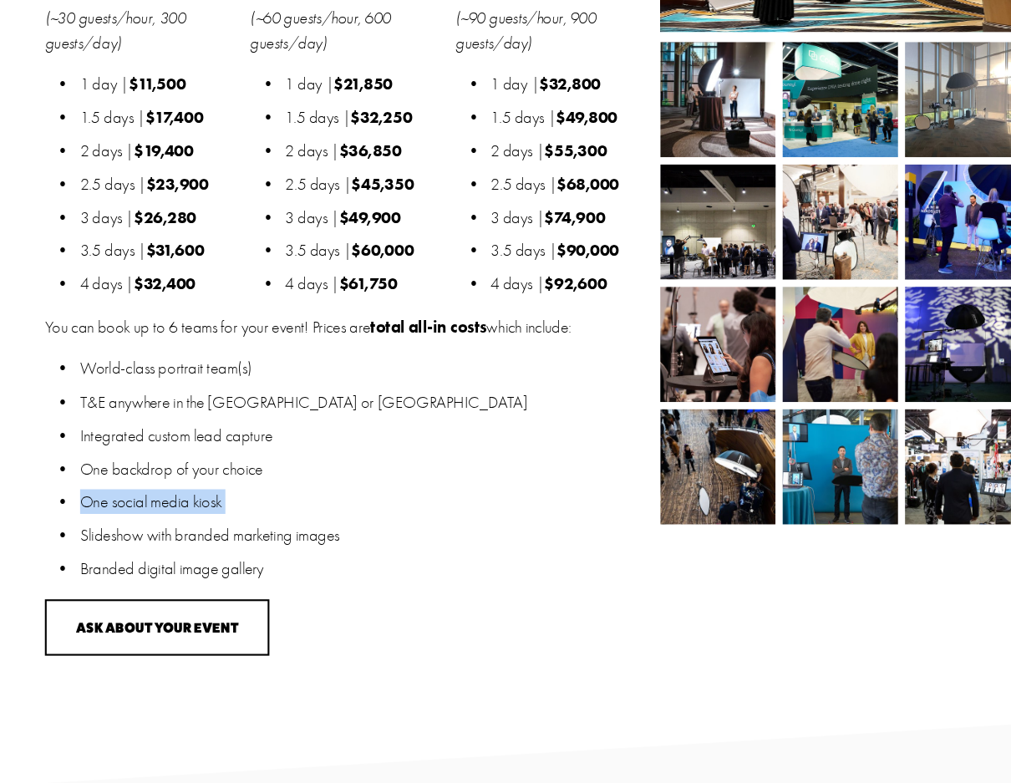
drag, startPoint x: 78, startPoint y: 451, endPoint x: 223, endPoint y: 465, distance: 146.0
click at [223, 465] on ul "World-class portrait team(s) T&E anywhere in the [GEOGRAPHIC_DATA] or [GEOGRAPH…" at bounding box center [331, 484] width 576 height 213
click at [81, 536] on p "Slideshow with branded marketing images" at bounding box center [347, 547] width 542 height 23
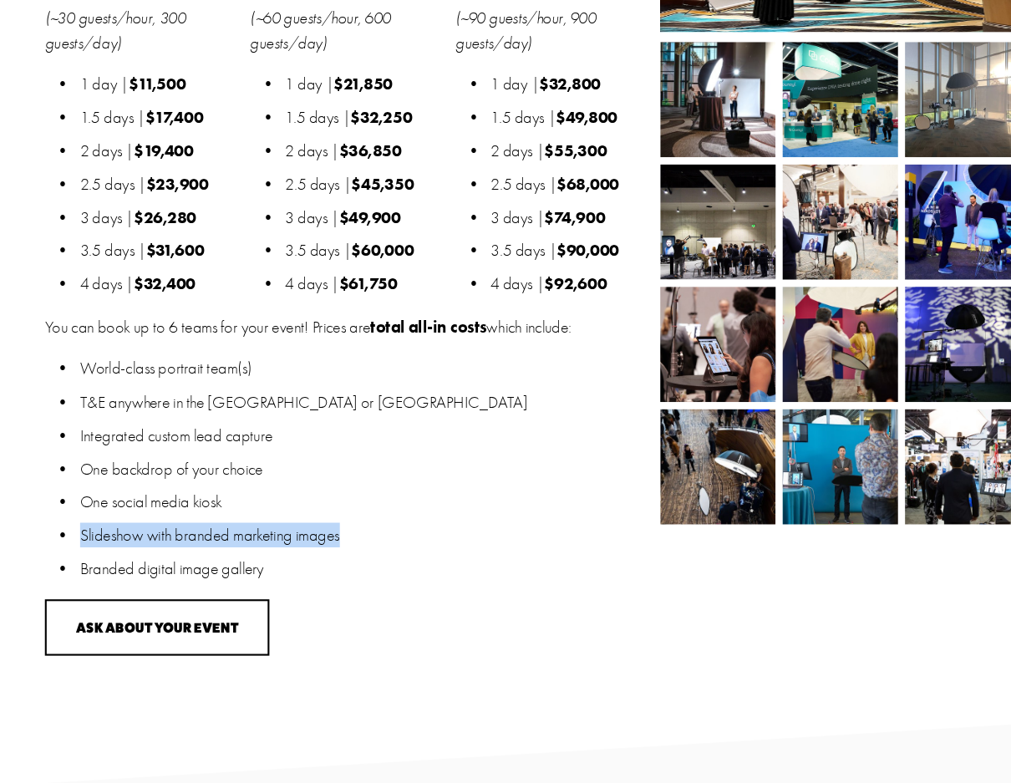
drag, startPoint x: 79, startPoint y: 480, endPoint x: 326, endPoint y: 488, distance: 246.6
click at [326, 536] on p "Slideshow with branded marketing images" at bounding box center [347, 547] width 542 height 23
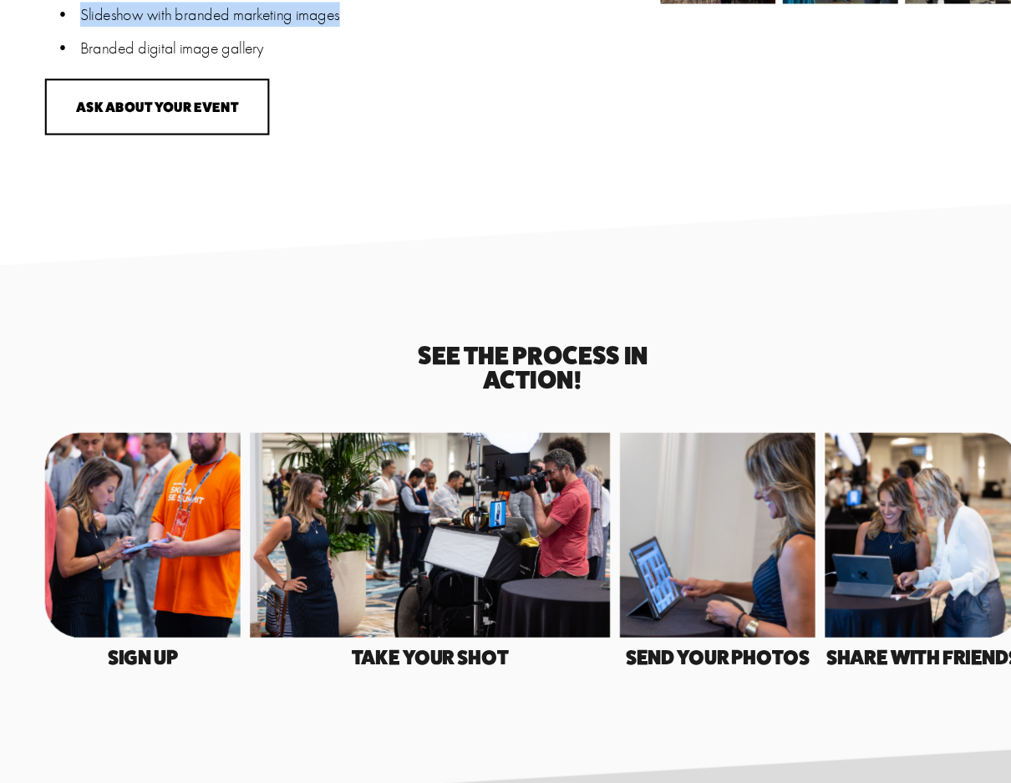
scroll to position [2216, 0]
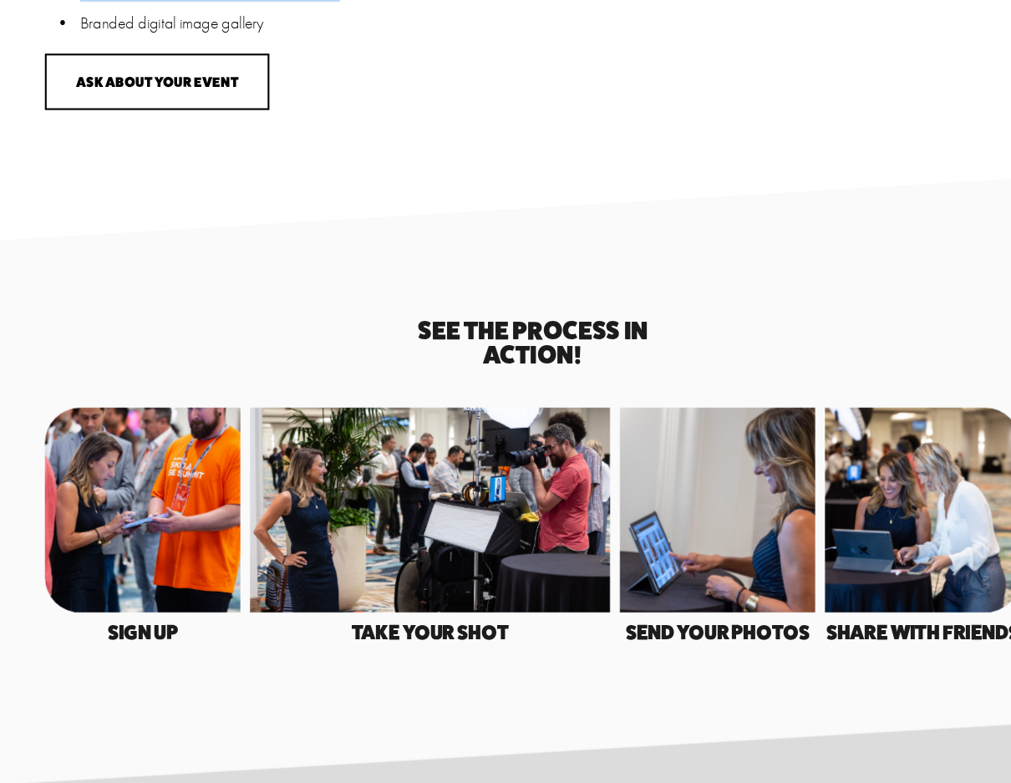
click at [121, 440] on div at bounding box center [136, 524] width 186 height 195
click at [672, 511] on div at bounding box center [681, 524] width 186 height 195
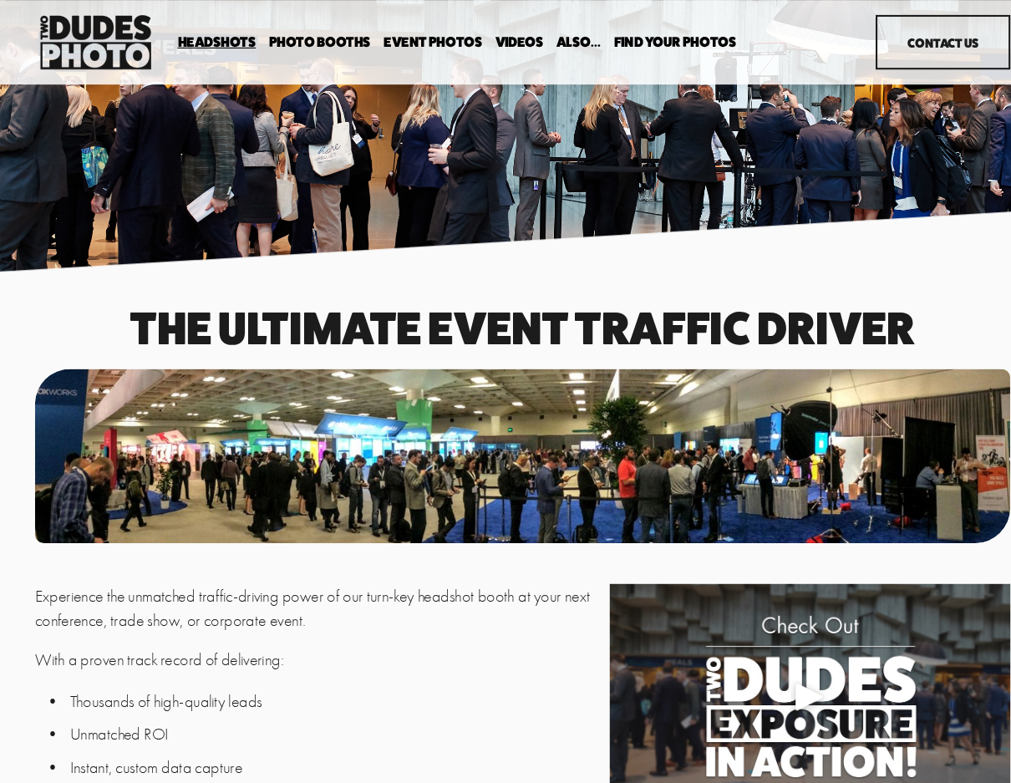
scroll to position [0, 0]
click at [0, 0] on span "Executive / VIP Portraits" at bounding box center [0, 0] width 0 height 0
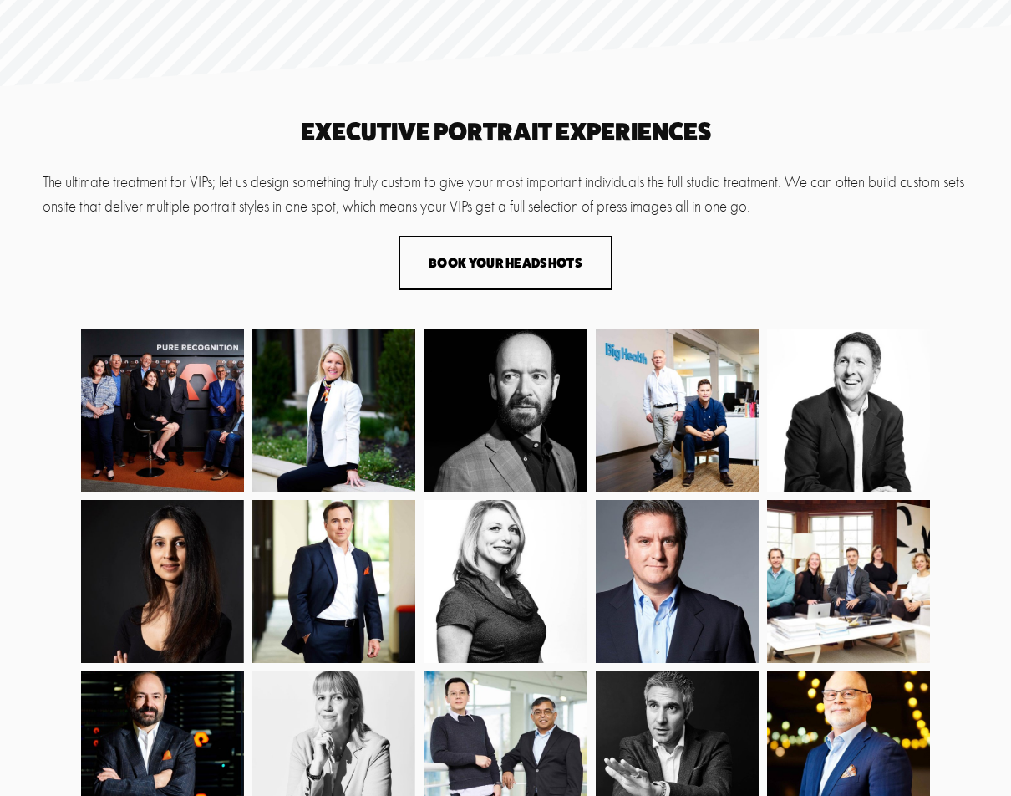
scroll to position [272, 0]
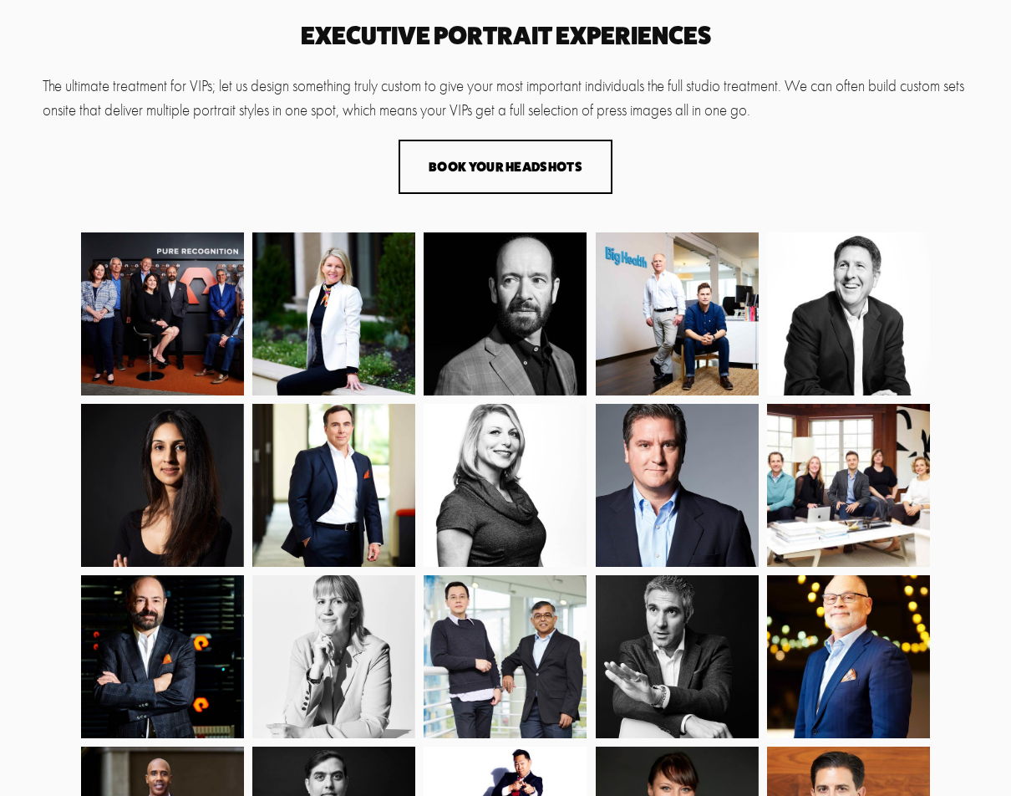
click at [703, 341] on img at bounding box center [677, 313] width 168 height 163
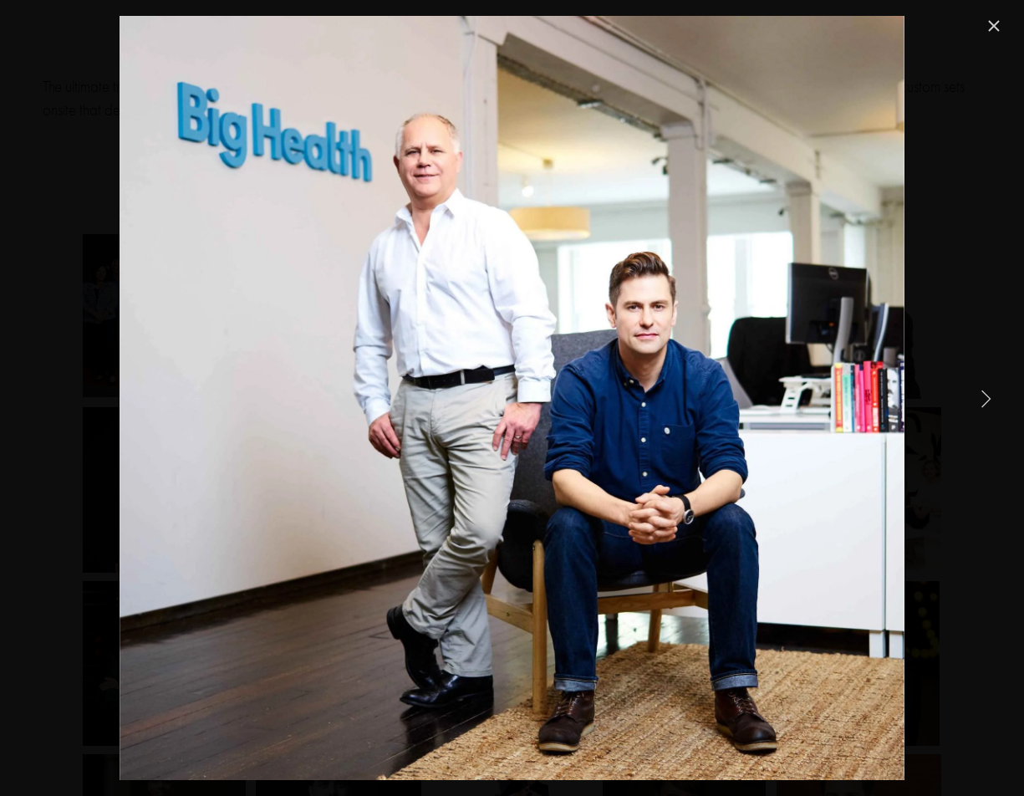
click at [987, 402] on link "Next Item" at bounding box center [985, 397] width 37 height 37
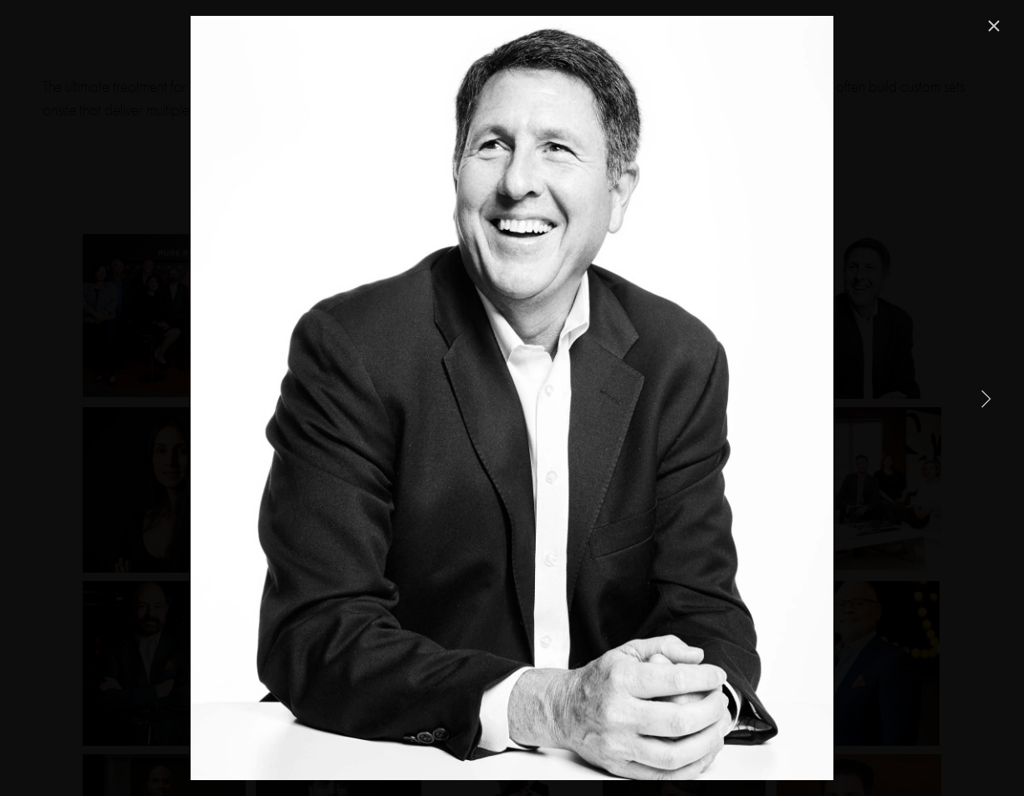
click at [987, 402] on link "Next Item" at bounding box center [985, 397] width 37 height 37
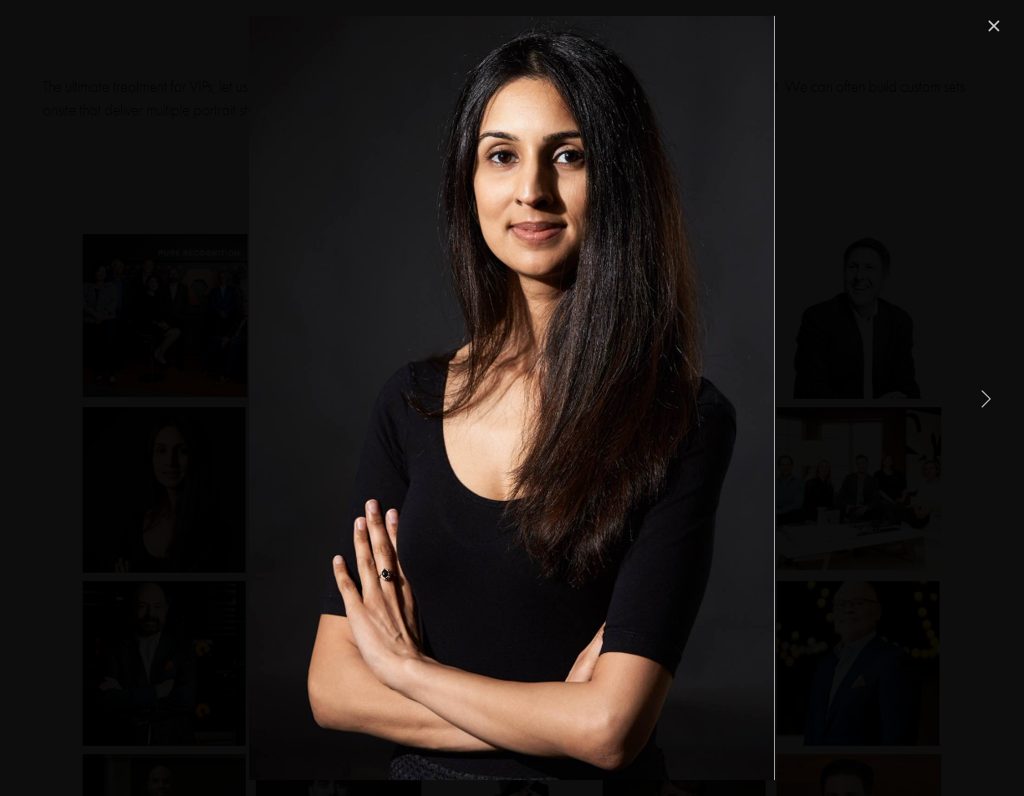
click at [987, 402] on link "Next Item" at bounding box center [985, 397] width 37 height 37
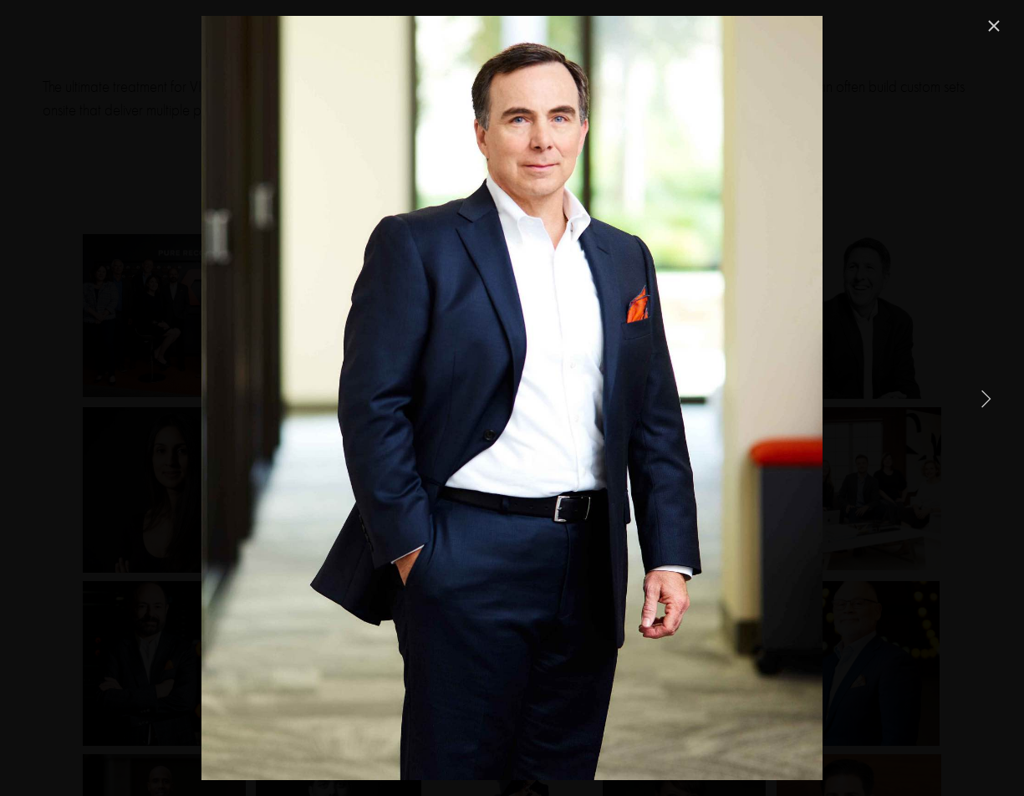
click at [987, 402] on link "Next Item" at bounding box center [985, 397] width 37 height 37
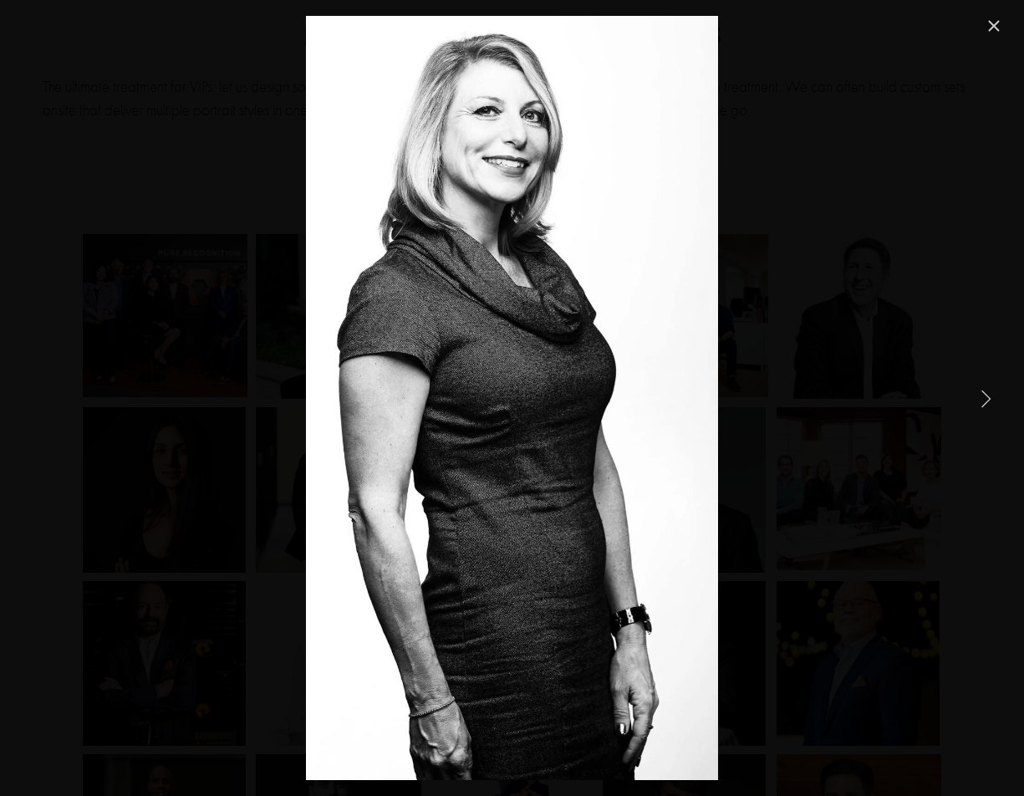
click at [988, 30] on link "Close" at bounding box center [994, 26] width 20 height 20
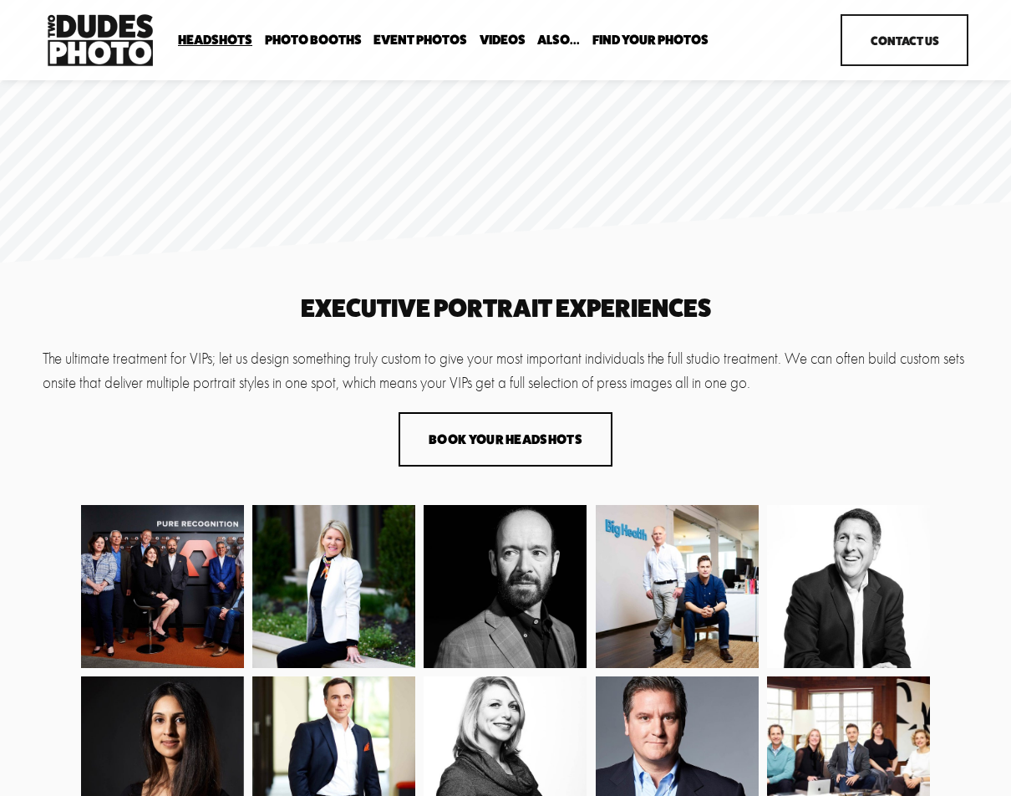
scroll to position [0, 0]
click at [433, 43] on link "Event Photos" at bounding box center [421, 41] width 94 height 16
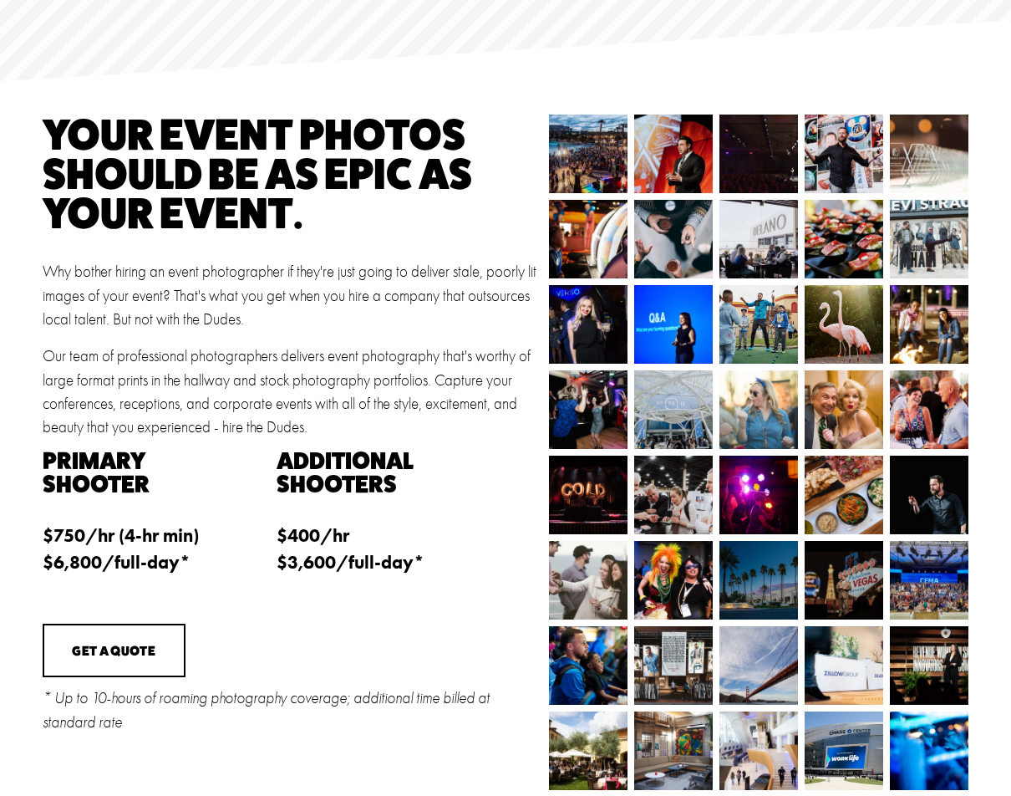
scroll to position [186, 0]
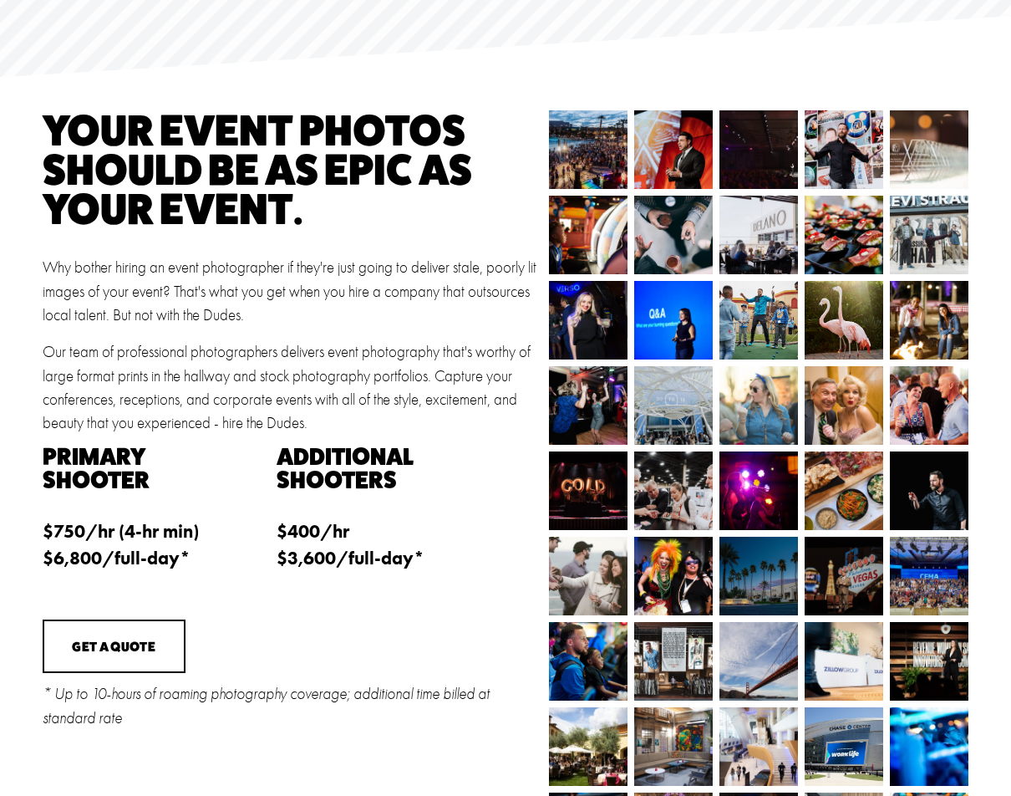
click at [597, 160] on img at bounding box center [577, 149] width 118 height 79
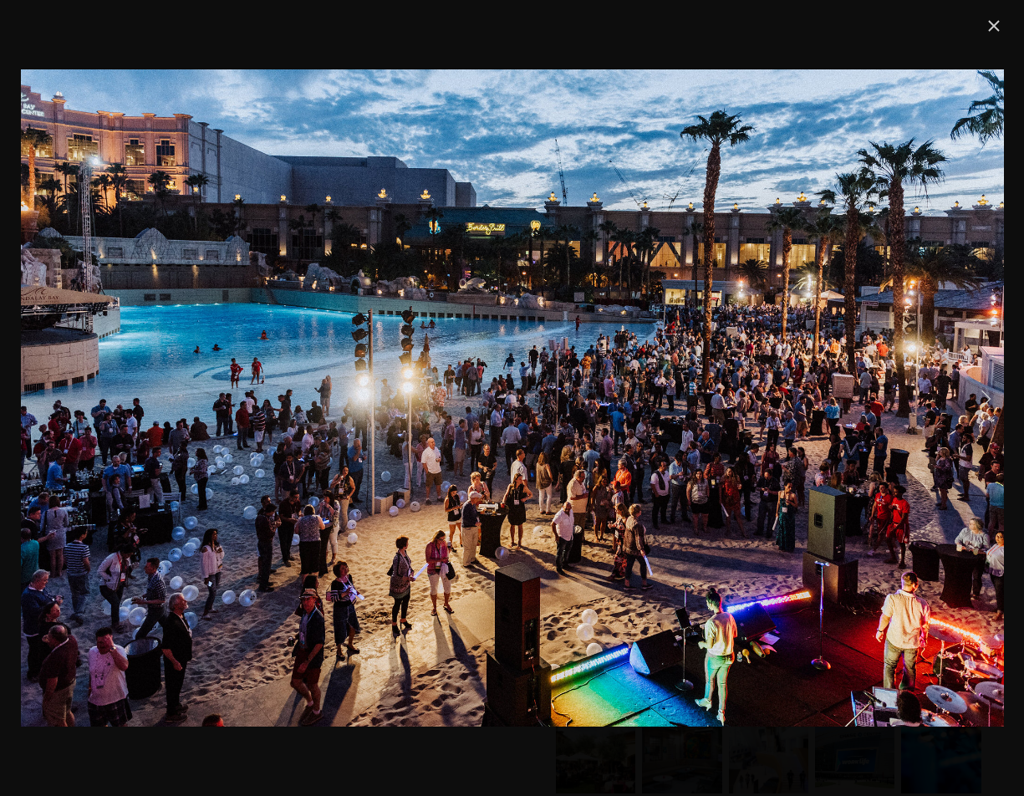
click at [979, 398] on link "Next Item" at bounding box center [985, 397] width 37 height 37
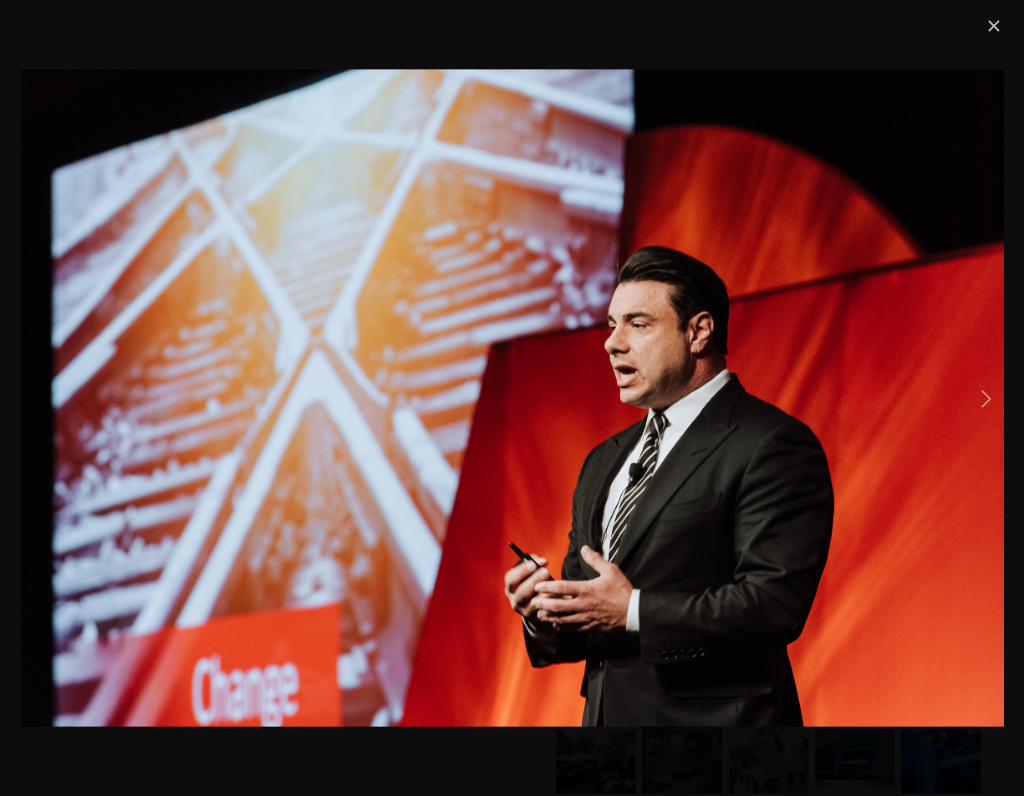
click at [979, 398] on link "Next Item" at bounding box center [985, 397] width 37 height 37
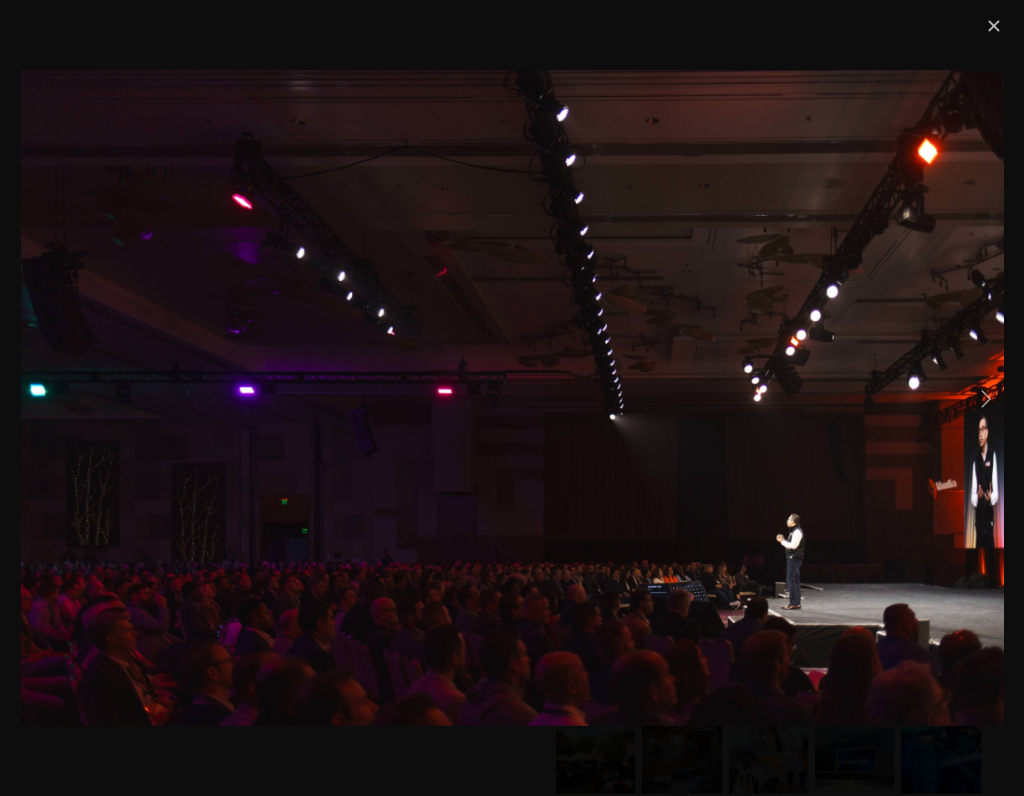
click at [979, 398] on link "Next Item" at bounding box center [985, 397] width 37 height 37
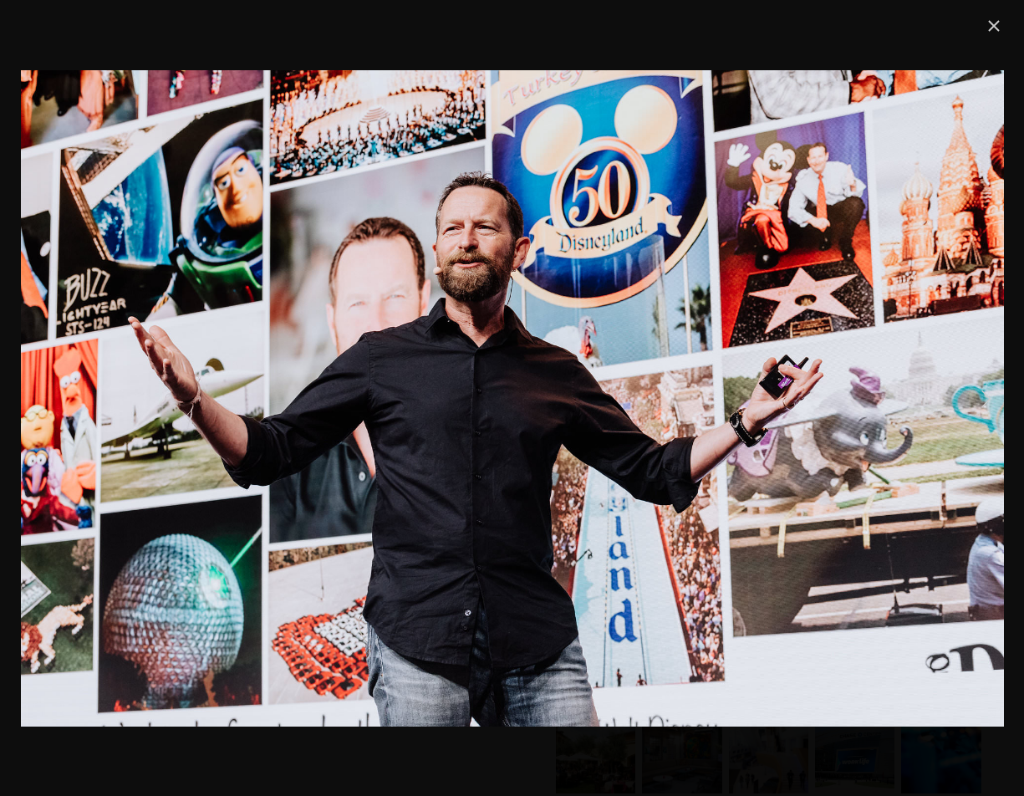
click at [979, 398] on link "Next Item" at bounding box center [985, 397] width 37 height 37
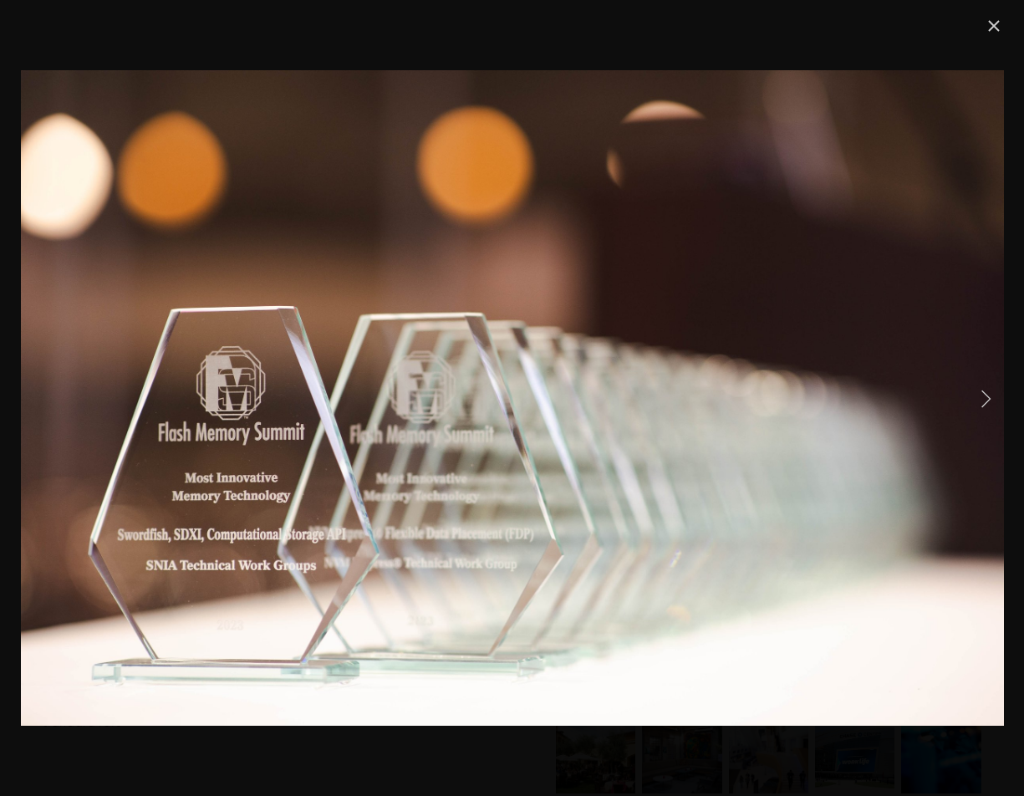
click at [979, 398] on link "Next Item" at bounding box center [985, 397] width 37 height 37
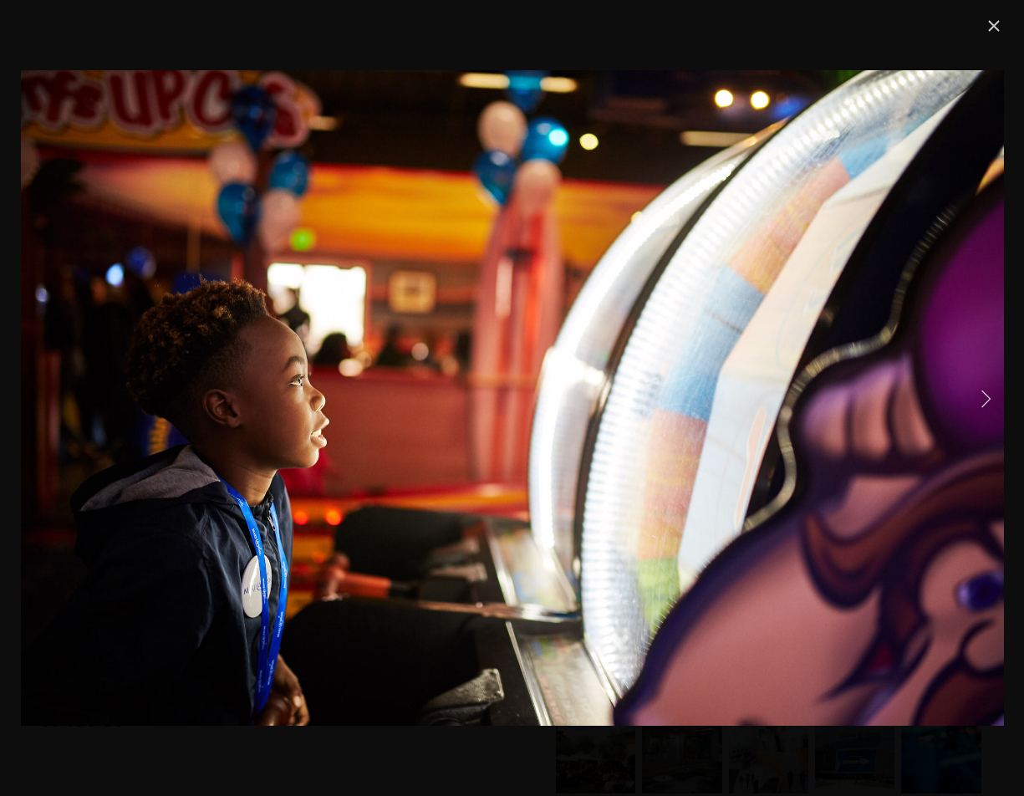
click at [979, 398] on link "Next Item" at bounding box center [985, 397] width 37 height 37
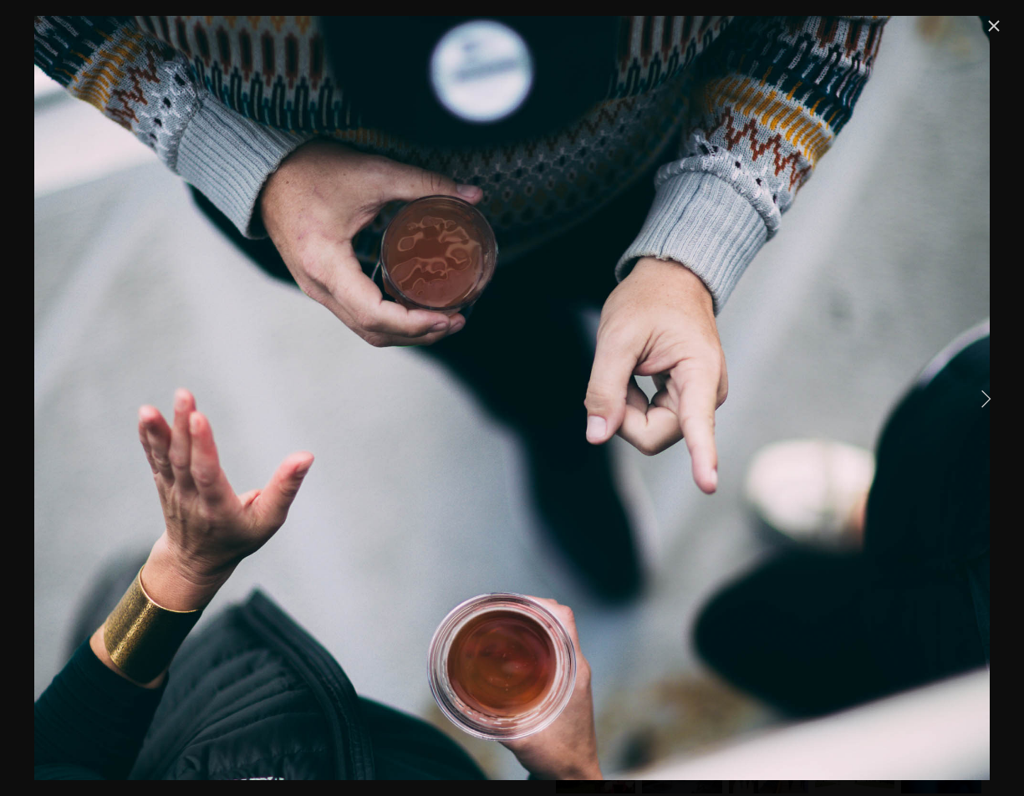
click at [979, 398] on link "Next Item" at bounding box center [985, 397] width 37 height 37
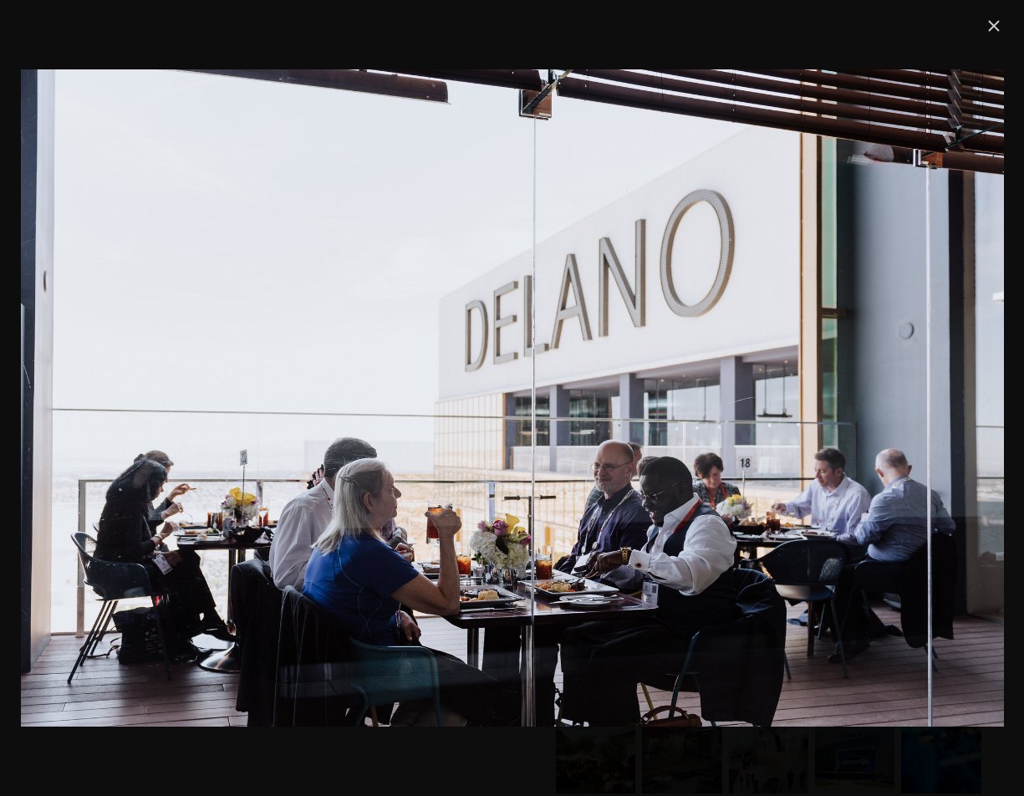
click at [979, 398] on link "Next Item" at bounding box center [985, 397] width 37 height 37
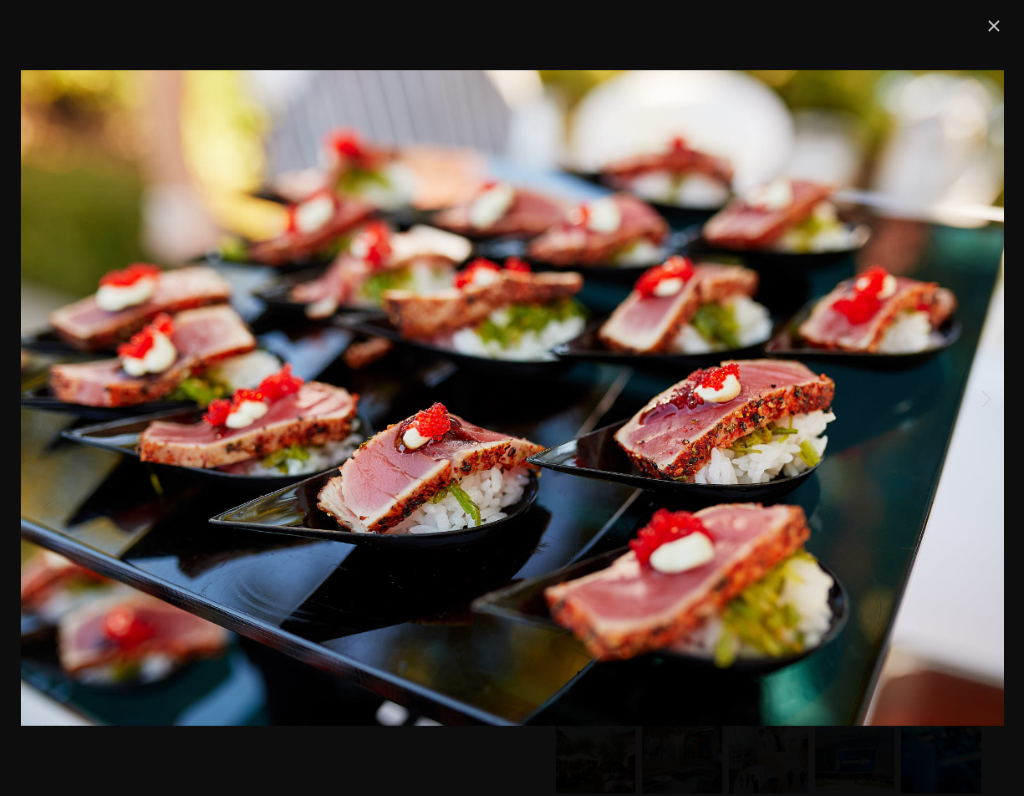
click at [979, 398] on link "Next Item" at bounding box center [985, 397] width 37 height 37
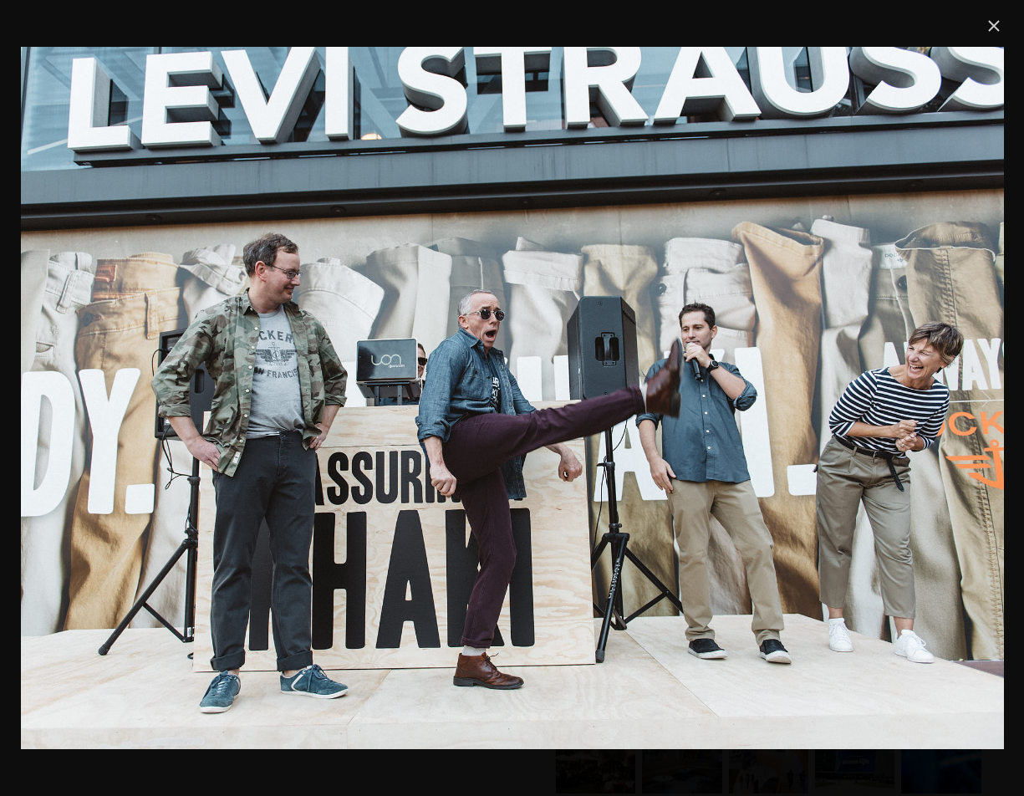
click at [979, 398] on link "Next Item" at bounding box center [985, 397] width 37 height 37
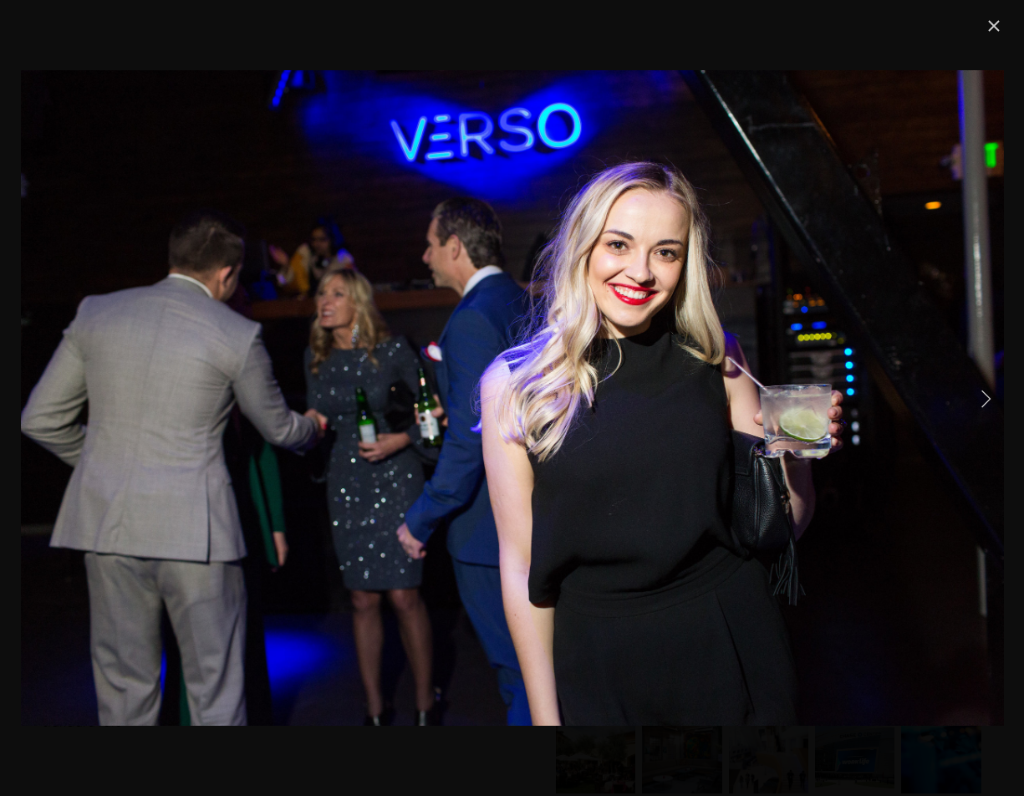
click at [979, 398] on link "Next Item" at bounding box center [985, 397] width 37 height 37
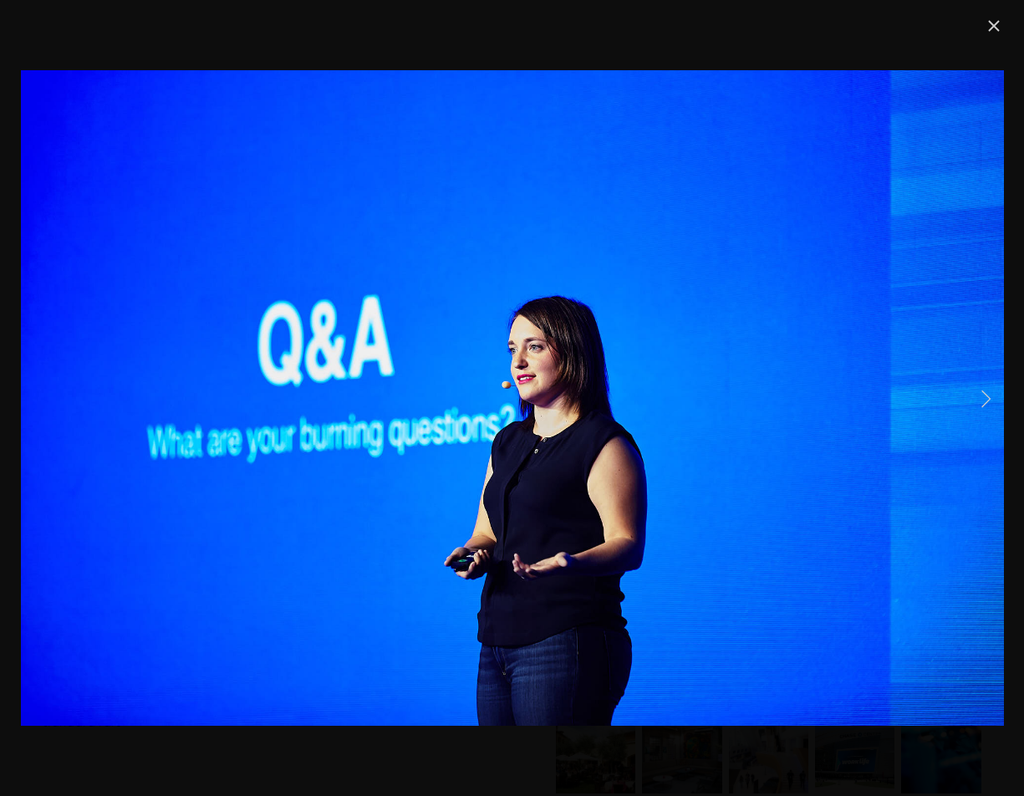
click at [979, 398] on link "Next Item" at bounding box center [985, 397] width 37 height 37
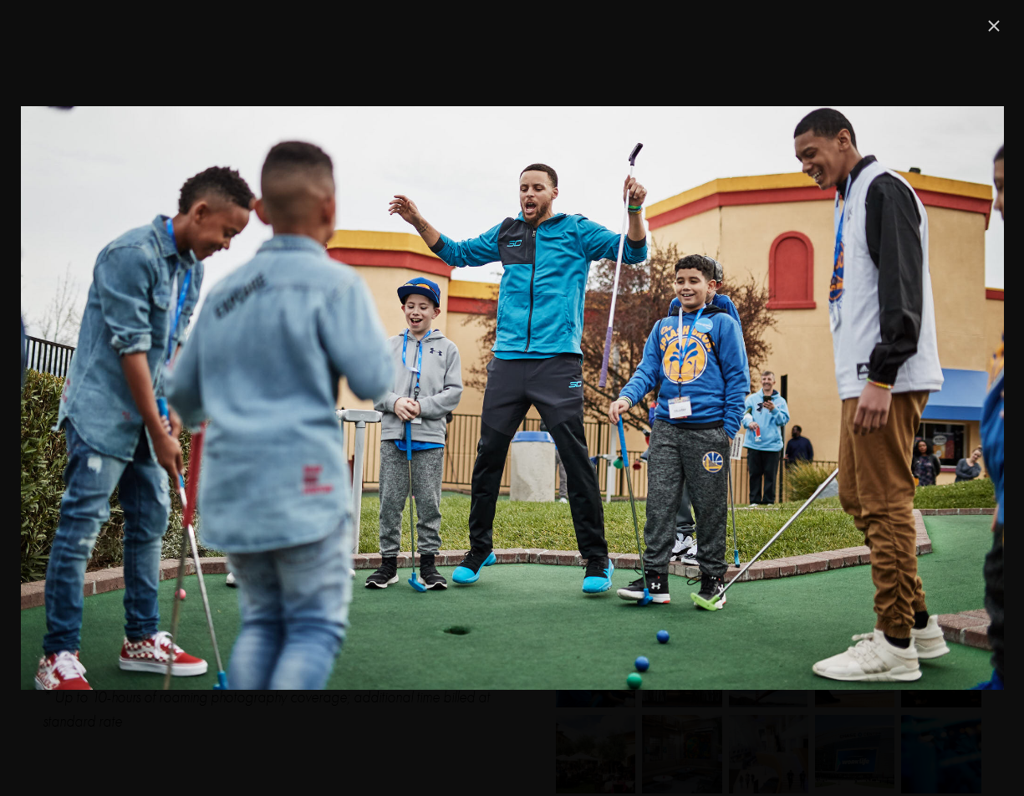
click at [994, 23] on link "Close" at bounding box center [994, 26] width 20 height 20
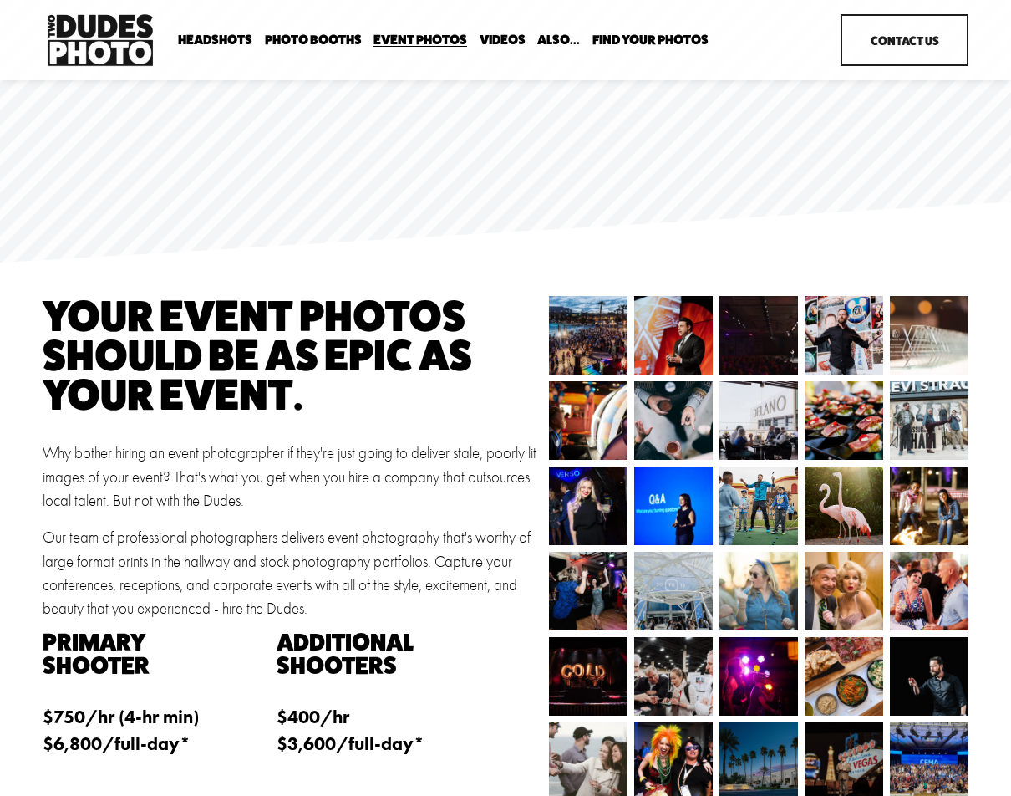
scroll to position [0, 0]
click at [0, 0] on span "Expo Headshots" at bounding box center [0, 0] width 0 height 0
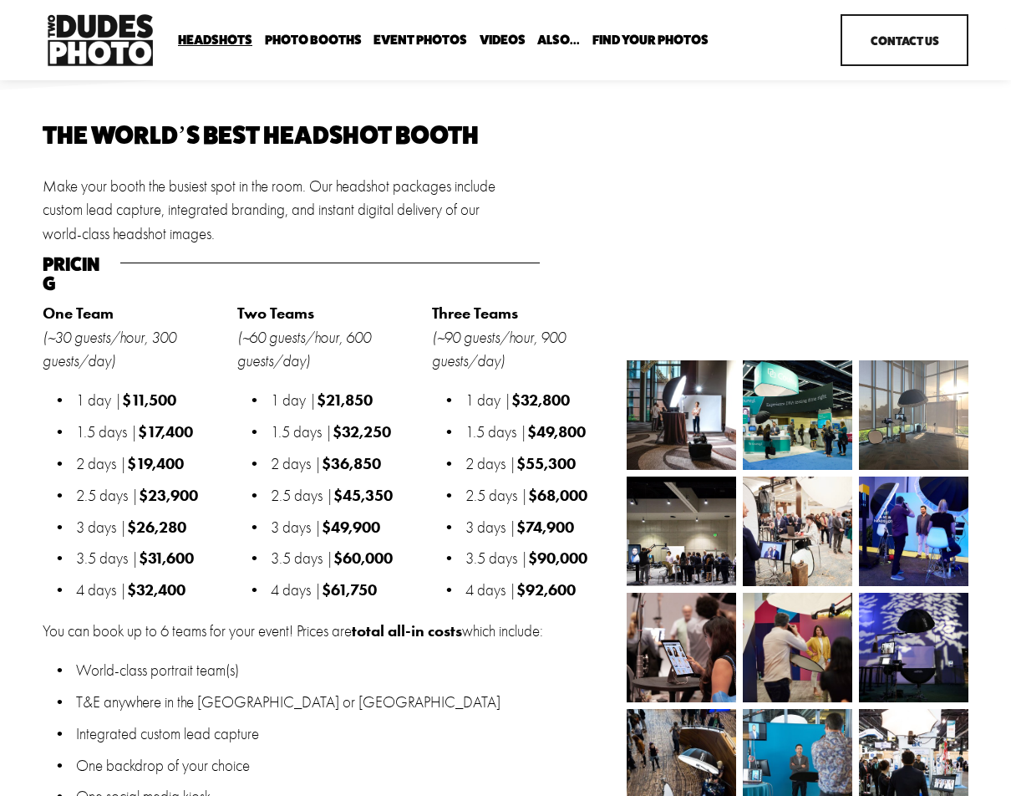
scroll to position [1393, 0]
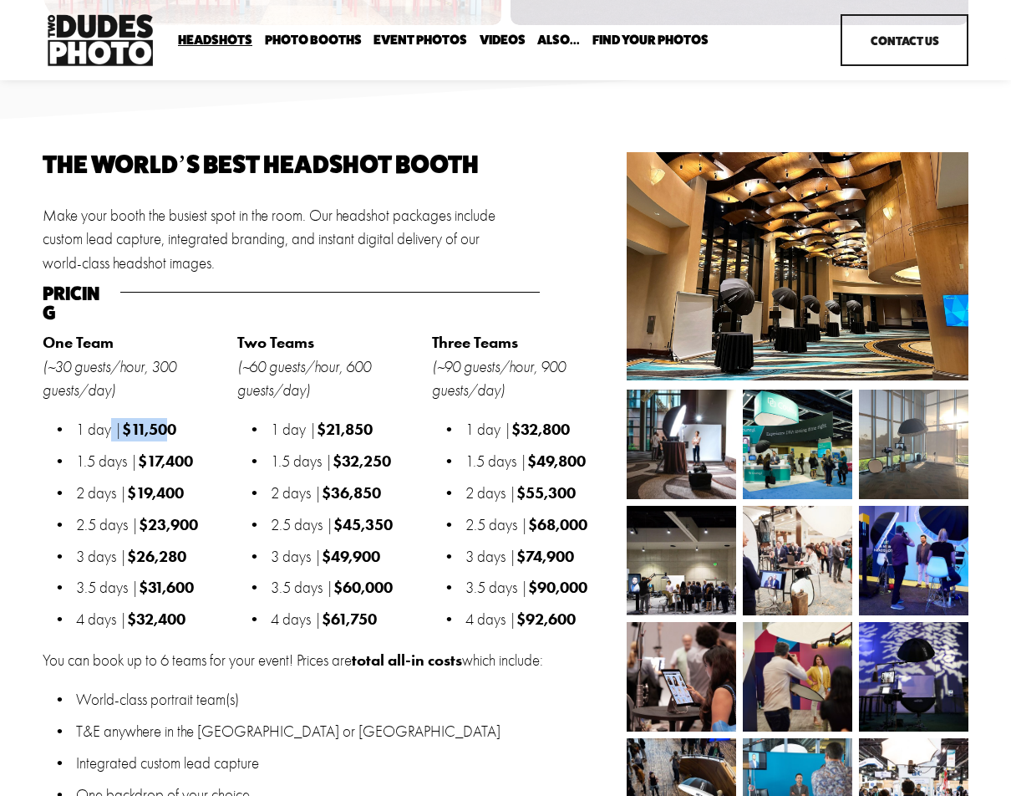
drag, startPoint x: 75, startPoint y: 408, endPoint x: 176, endPoint y: 412, distance: 101.2
click at [176, 418] on p "1 day | $11,500" at bounding box center [152, 429] width 152 height 23
drag, startPoint x: 77, startPoint y: 405, endPoint x: 198, endPoint y: 410, distance: 121.3
click at [198, 418] on p "1 day | $11,500" at bounding box center [152, 429] width 152 height 23
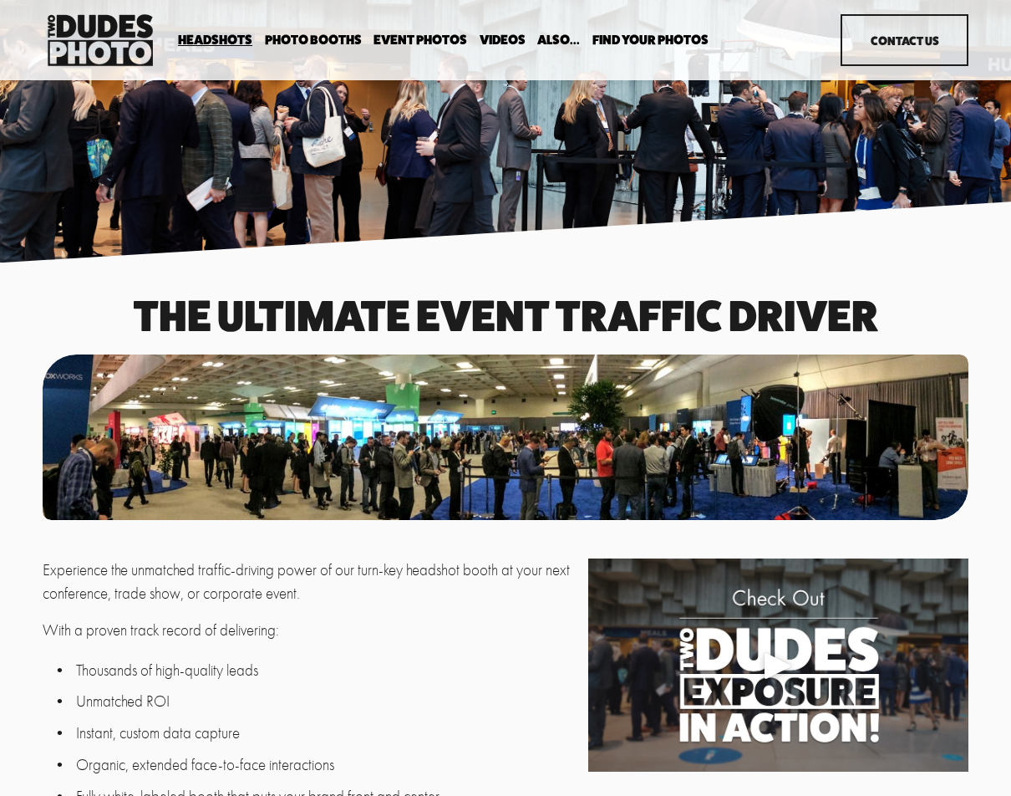
scroll to position [0, 0]
click at [649, 38] on span "Find Your Photos" at bounding box center [650, 39] width 116 height 13
click at [0, 0] on link "Headshots" at bounding box center [0, 0] width 0 height 0
